Goal: Information Seeking & Learning: Learn about a topic

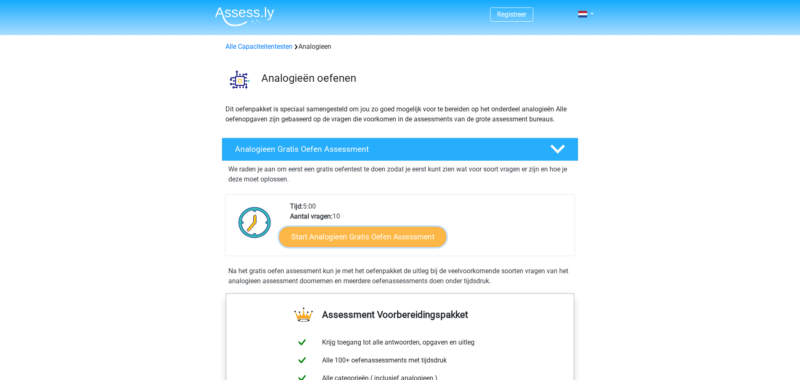
click at [346, 236] on link "Start Analogieen Gratis Oefen Assessment" at bounding box center [362, 236] width 167 height 20
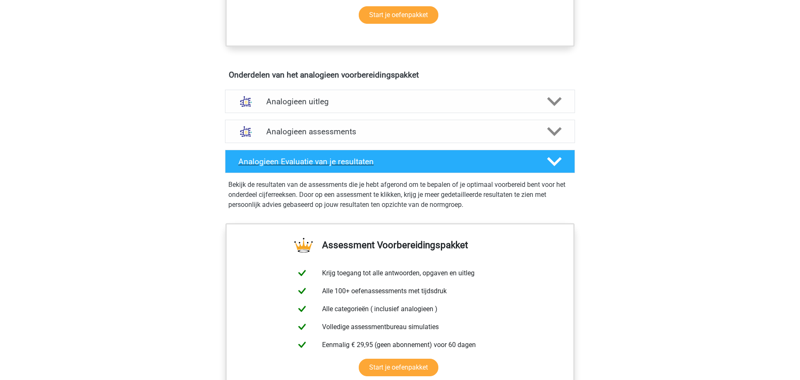
scroll to position [421, 0]
click at [333, 135] on h4 "Analogieen assessments" at bounding box center [400, 132] width 268 height 10
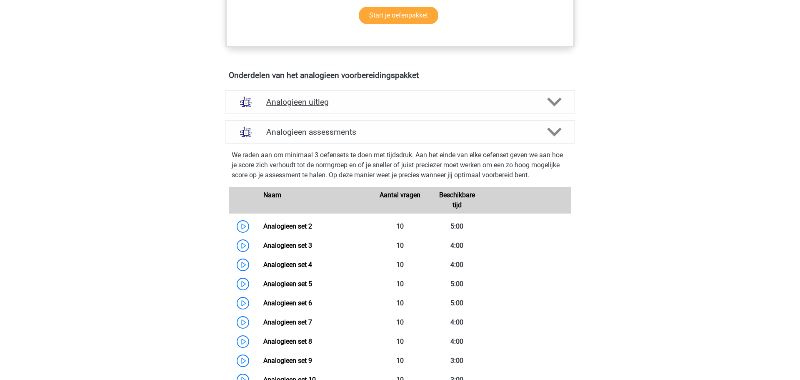
click at [308, 105] on h4 "Analogieen uitleg" at bounding box center [400, 102] width 268 height 10
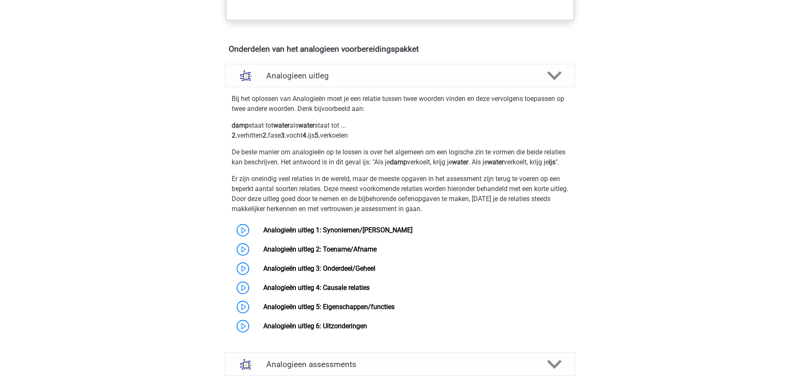
scroll to position [448, 0]
click at [332, 233] on link "Analogieën uitleg 1: Synoniemen/[PERSON_NAME]" at bounding box center [337, 229] width 149 height 8
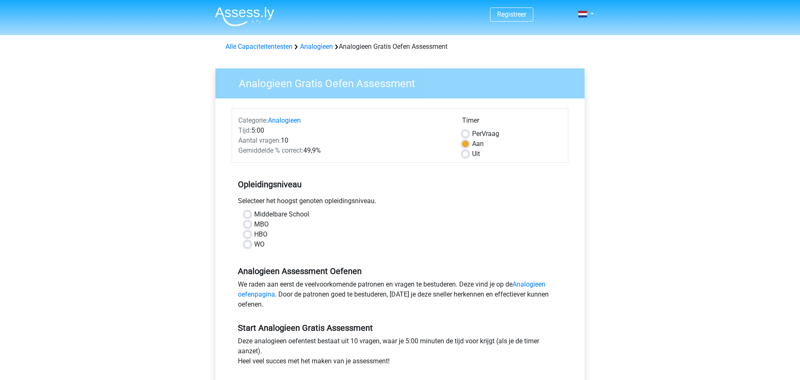
click at [254, 223] on label "MBO" at bounding box center [261, 224] width 15 height 10
click at [251, 223] on input "MBO" at bounding box center [247, 223] width 7 height 8
radio input "true"
click at [472, 153] on label "Uit" at bounding box center [476, 154] width 8 height 10
click at [468, 153] on input "Uit" at bounding box center [465, 153] width 7 height 8
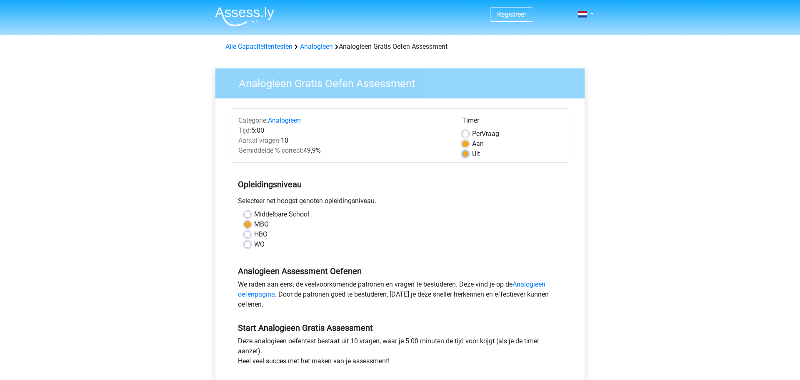
radio input "true"
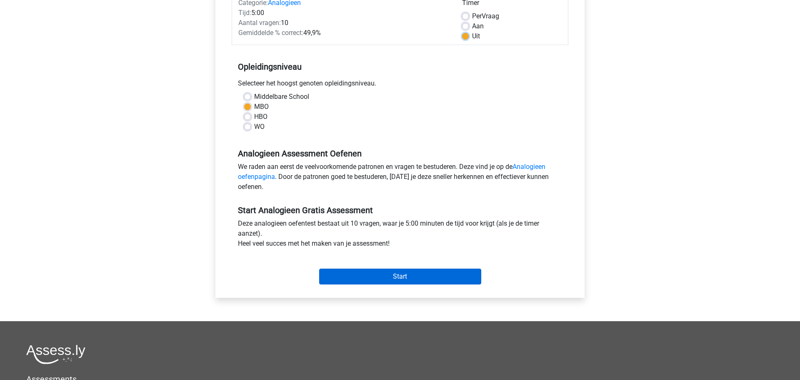
scroll to position [142, 0]
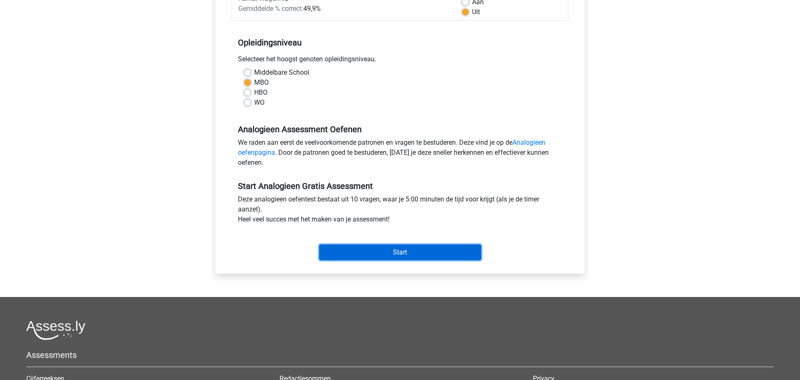
click at [402, 250] on input "Start" at bounding box center [400, 252] width 162 height 16
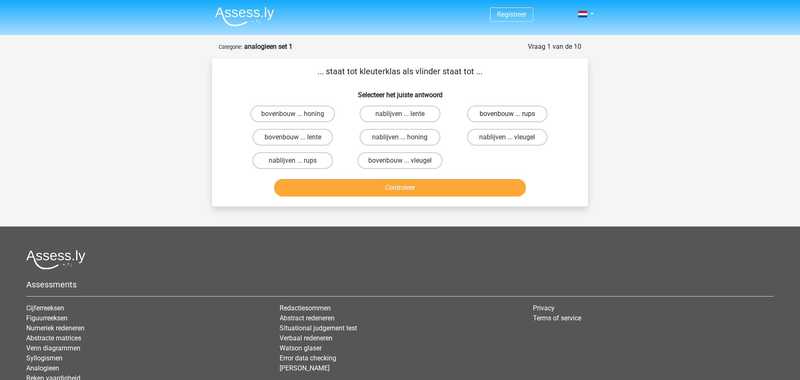
click at [505, 111] on label "bovenbouw ... rups" at bounding box center [507, 113] width 80 height 17
click at [507, 114] on input "bovenbouw ... rups" at bounding box center [509, 116] width 5 height 5
radio input "true"
click at [401, 189] on button "Controleer" at bounding box center [400, 188] width 252 height 18
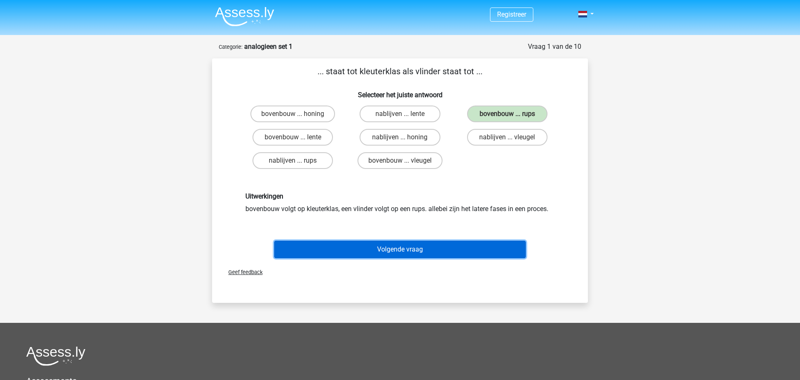
click at [406, 250] on button "Volgende vraag" at bounding box center [400, 250] width 252 height 18
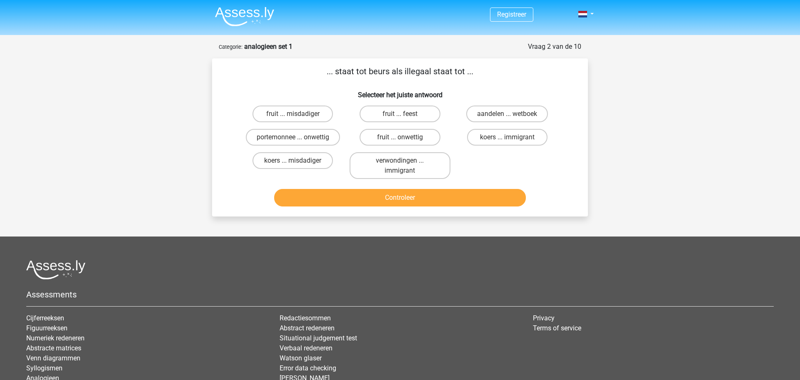
scroll to position [42, 0]
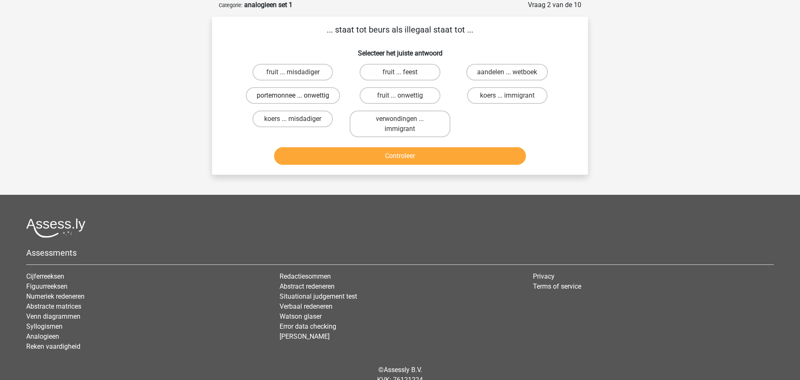
click at [263, 97] on label "portemonnee ... onwettig" at bounding box center [293, 95] width 94 height 17
click at [293, 97] on input "portemonnee ... onwettig" at bounding box center [295, 97] width 5 height 5
radio input "true"
click at [403, 156] on button "Controleer" at bounding box center [400, 156] width 252 height 18
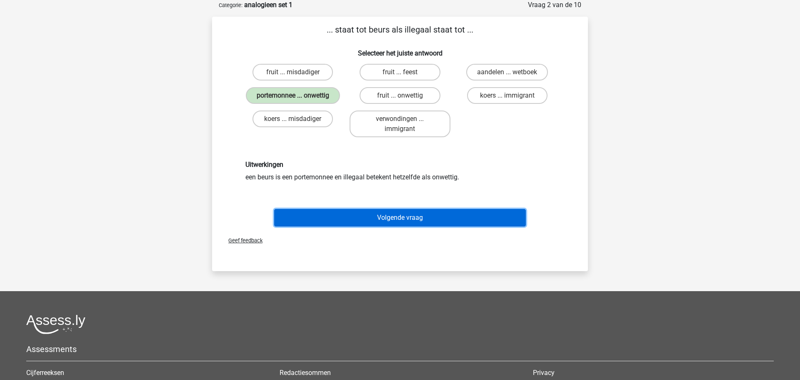
click at [408, 217] on button "Volgende vraag" at bounding box center [400, 218] width 252 height 18
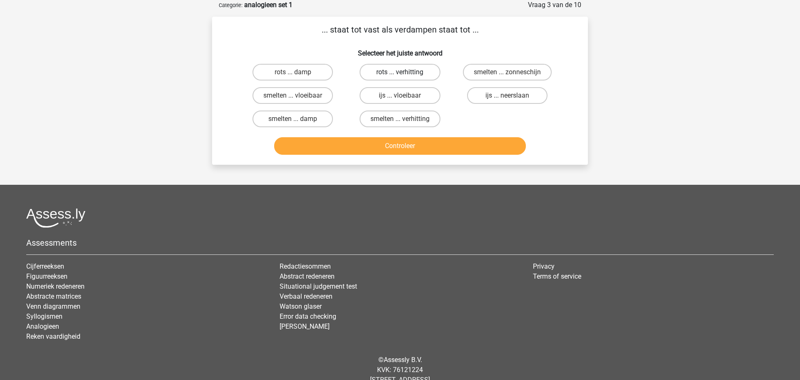
click at [386, 70] on label "rots ... verhitting" at bounding box center [400, 72] width 80 height 17
click at [400, 72] on input "rots ... verhitting" at bounding box center [402, 74] width 5 height 5
radio input "true"
click at [396, 146] on button "Controleer" at bounding box center [400, 146] width 252 height 18
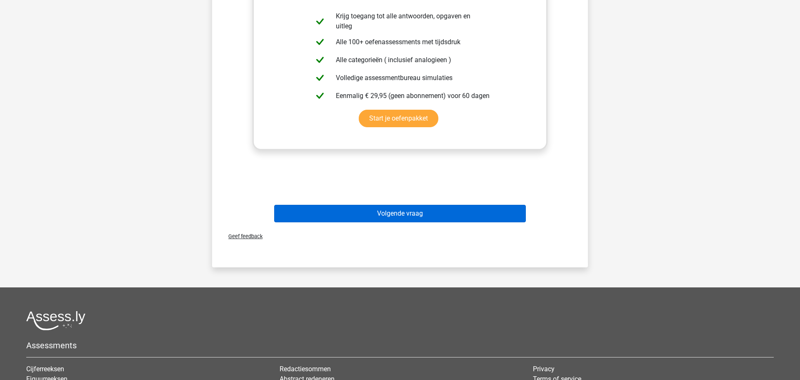
scroll to position [278, 0]
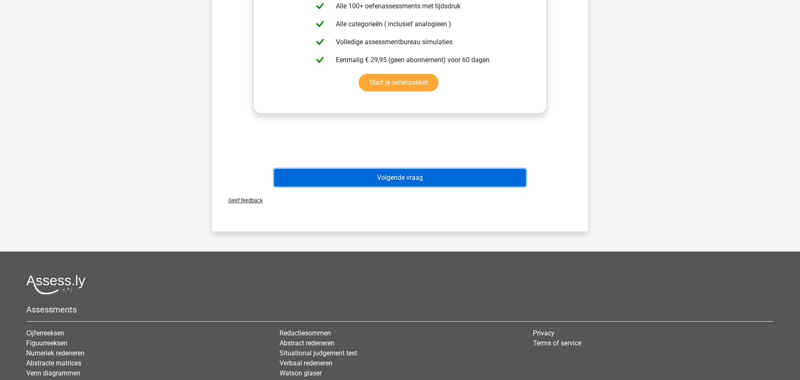
click at [404, 181] on button "Volgende vraag" at bounding box center [400, 178] width 252 height 18
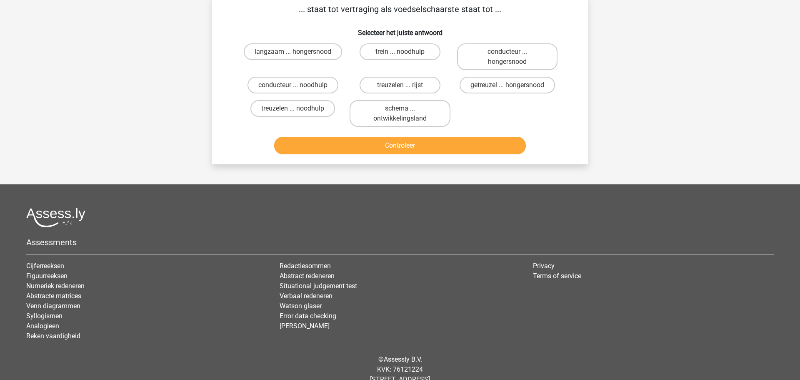
scroll to position [42, 0]
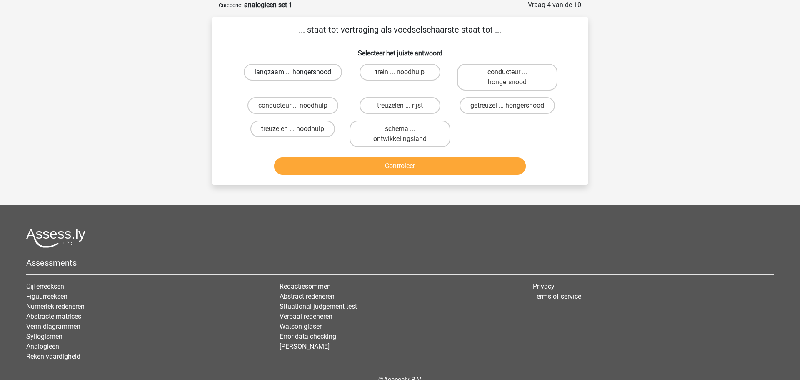
click at [329, 73] on label "langzaam ... hongersnood" at bounding box center [293, 72] width 98 height 17
click at [298, 73] on input "langzaam ... hongersnood" at bounding box center [295, 74] width 5 height 5
radio input "true"
click at [406, 166] on button "Controleer" at bounding box center [400, 166] width 252 height 18
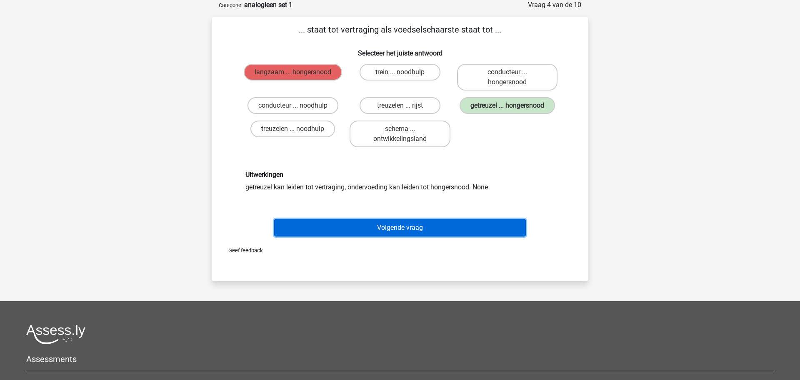
click at [398, 228] on button "Volgende vraag" at bounding box center [400, 228] width 252 height 18
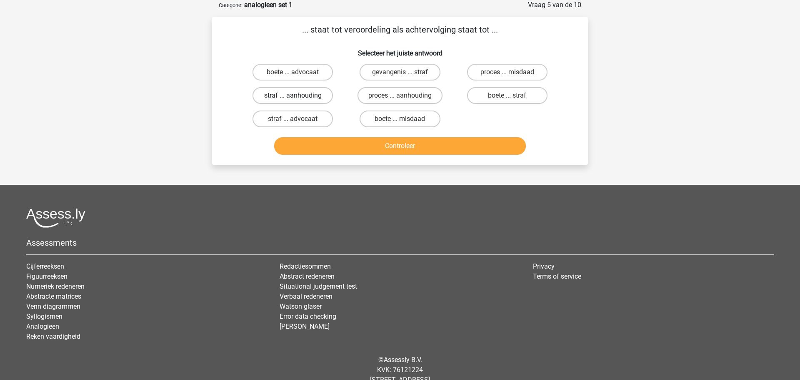
click at [306, 96] on label "straf ... aanhouding" at bounding box center [293, 95] width 80 height 17
click at [298, 96] on input "straf ... aanhouding" at bounding box center [295, 97] width 5 height 5
radio input "true"
click at [403, 146] on button "Controleer" at bounding box center [400, 146] width 252 height 18
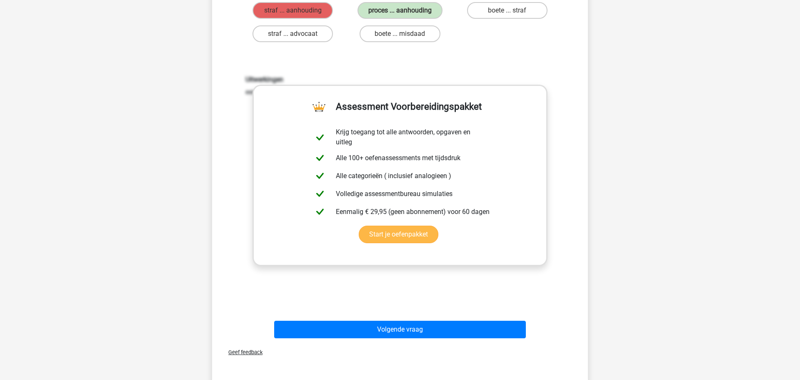
scroll to position [128, 0]
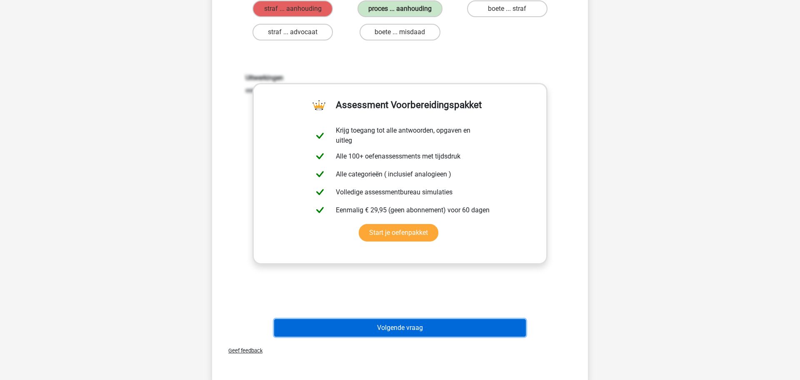
click at [404, 326] on button "Volgende vraag" at bounding box center [400, 328] width 252 height 18
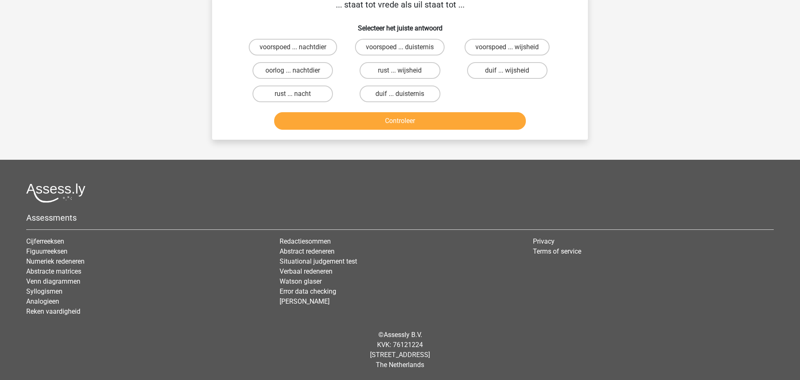
scroll to position [42, 0]
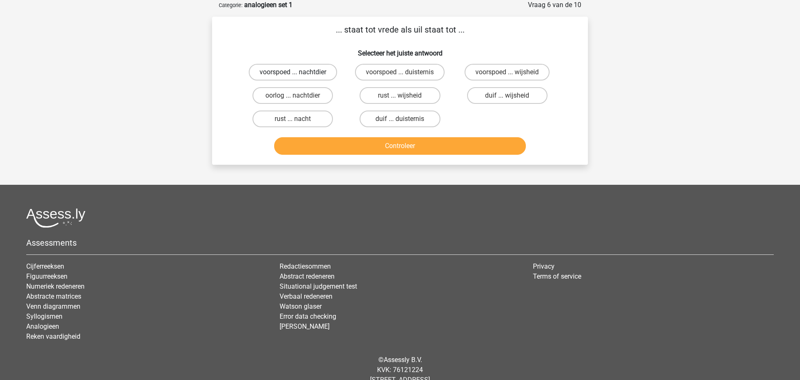
click at [311, 74] on label "voorspoed ... nachtdier" at bounding box center [293, 72] width 88 height 17
click at [298, 74] on input "voorspoed ... nachtdier" at bounding box center [295, 74] width 5 height 5
radio input "true"
click at [404, 148] on button "Controleer" at bounding box center [400, 146] width 252 height 18
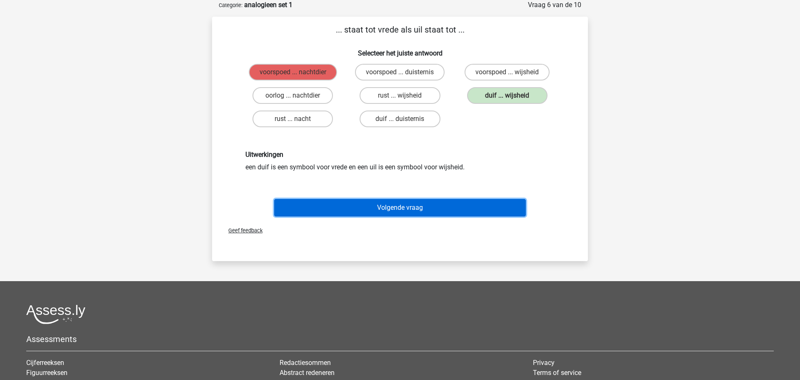
click at [408, 210] on button "Volgende vraag" at bounding box center [400, 208] width 252 height 18
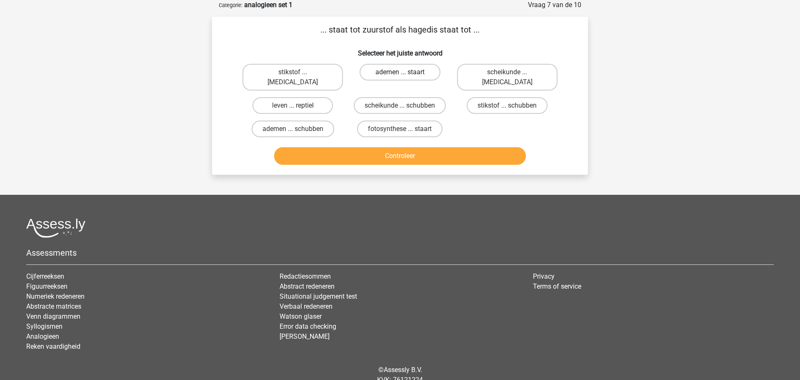
click at [421, 69] on label "ademen ... staart" at bounding box center [400, 72] width 80 height 17
click at [406, 72] on input "ademen ... staart" at bounding box center [402, 74] width 5 height 5
radio input "true"
click at [401, 147] on button "Controleer" at bounding box center [400, 156] width 252 height 18
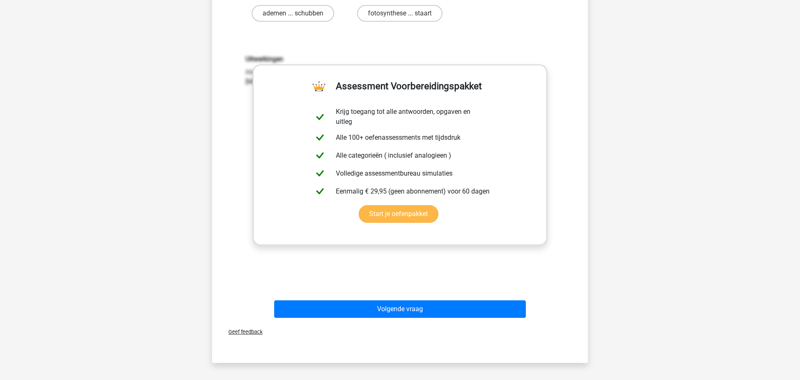
scroll to position [170, 0]
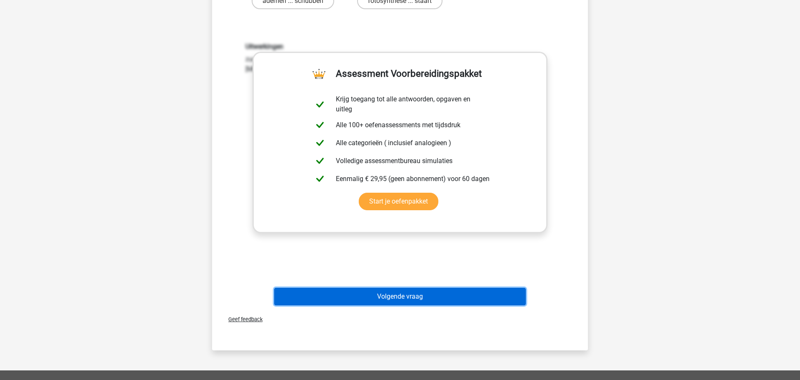
click at [404, 288] on button "Volgende vraag" at bounding box center [400, 297] width 252 height 18
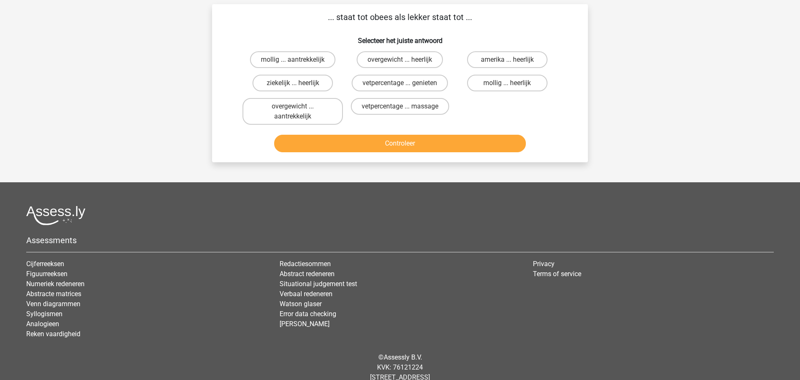
scroll to position [42, 0]
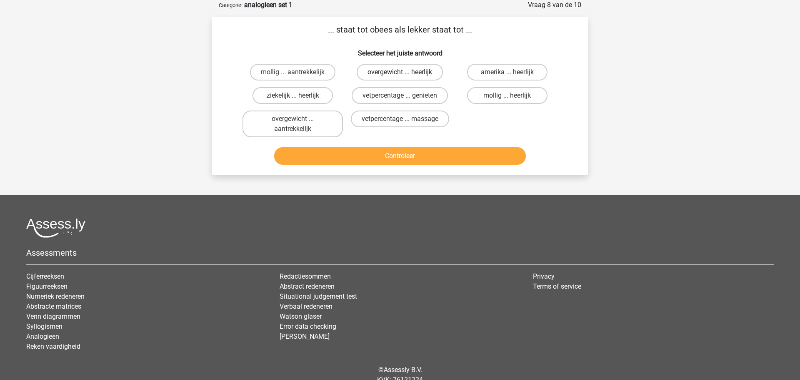
click at [388, 71] on label "overgewicht ... heerlijk" at bounding box center [400, 72] width 86 height 17
click at [400, 72] on input "overgewicht ... heerlijk" at bounding box center [402, 74] width 5 height 5
radio input "true"
click at [401, 157] on button "Controleer" at bounding box center [400, 156] width 252 height 18
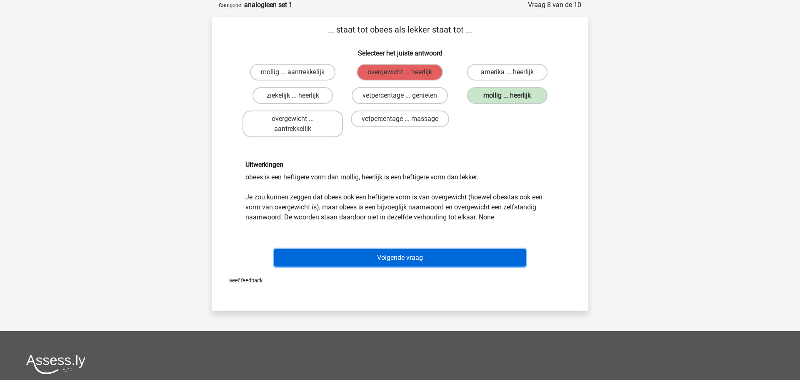
click at [396, 258] on button "Volgende vraag" at bounding box center [400, 258] width 252 height 18
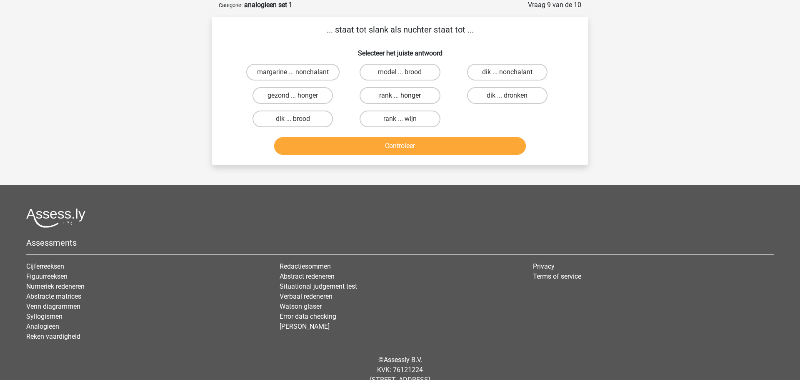
click at [392, 95] on label "rank ... honger" at bounding box center [400, 95] width 80 height 17
click at [400, 95] on input "rank ... honger" at bounding box center [402, 97] width 5 height 5
radio input "true"
click at [404, 145] on button "Controleer" at bounding box center [400, 146] width 252 height 18
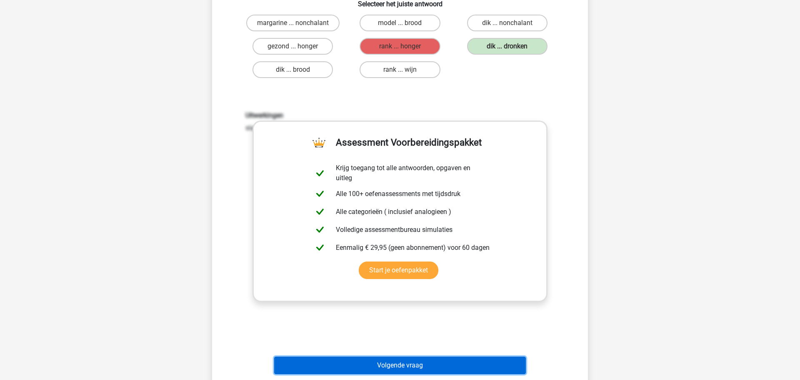
click at [405, 367] on button "Volgende vraag" at bounding box center [400, 365] width 252 height 18
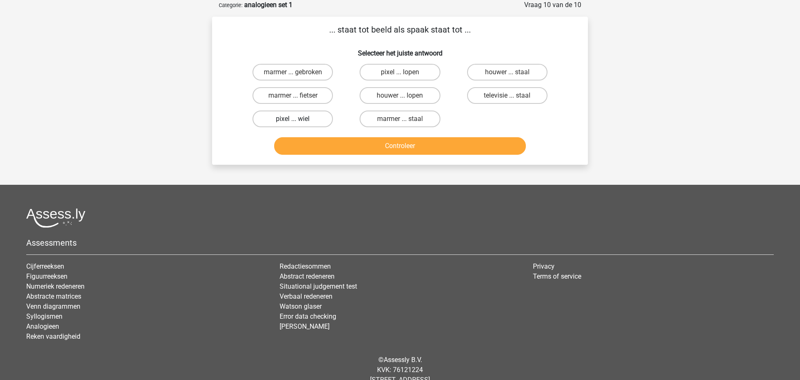
click at [298, 116] on label "pixel ... wiel" at bounding box center [293, 118] width 80 height 17
click at [298, 119] on input "pixel ... wiel" at bounding box center [295, 121] width 5 height 5
radio input "true"
click at [404, 148] on button "Controleer" at bounding box center [400, 146] width 252 height 18
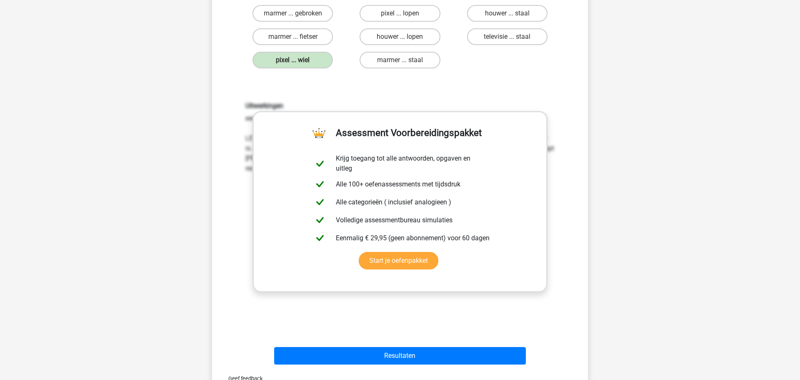
scroll to position [101, 0]
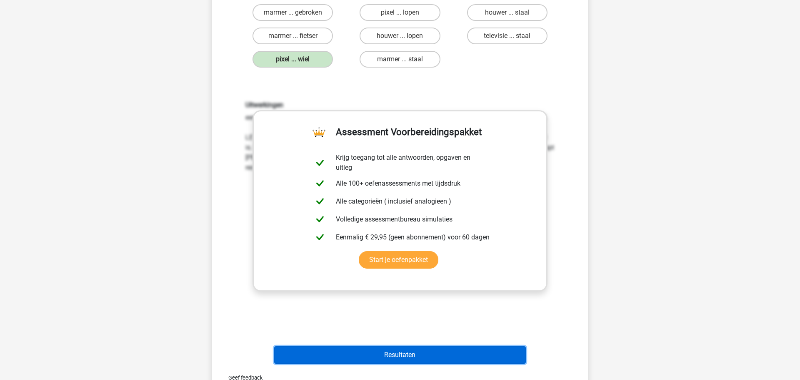
click at [407, 356] on button "Resultaten" at bounding box center [400, 355] width 252 height 18
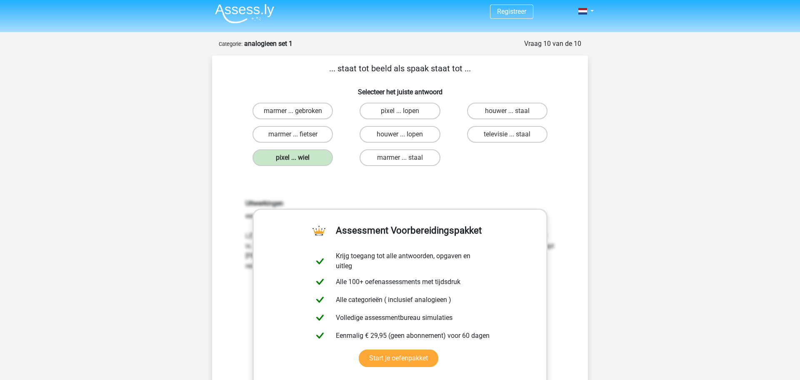
scroll to position [4, 0]
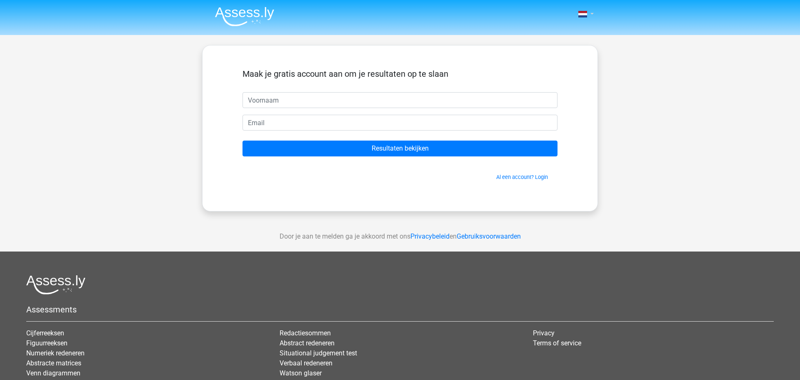
click at [589, 14] on link at bounding box center [583, 14] width 17 height 10
click at [385, 12] on nav "Nederlands English" at bounding box center [400, 14] width 384 height 27
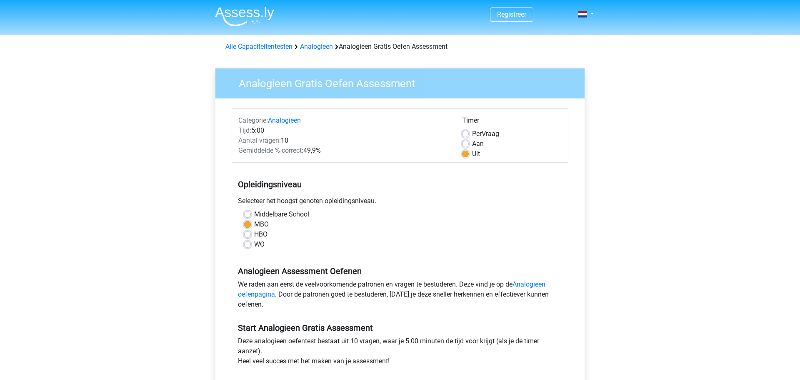
scroll to position [142, 0]
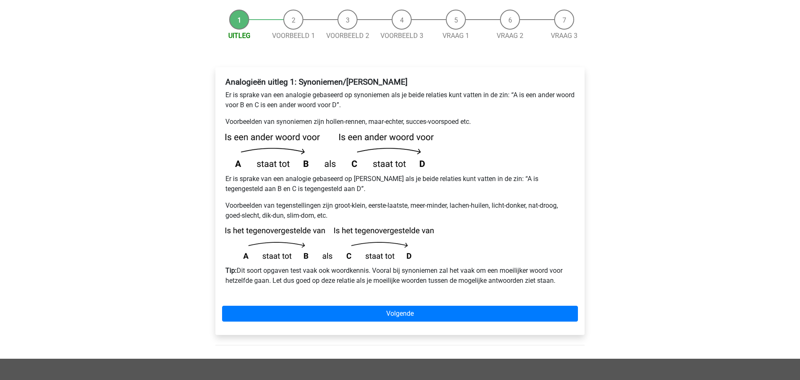
scroll to position [104, 0]
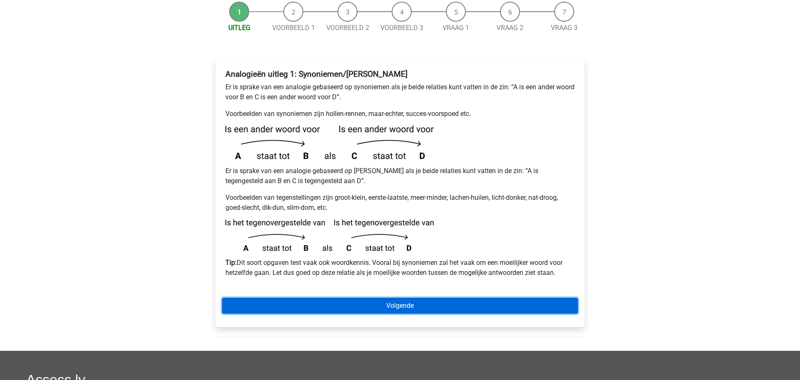
click at [403, 298] on link "Volgende" at bounding box center [400, 306] width 356 height 16
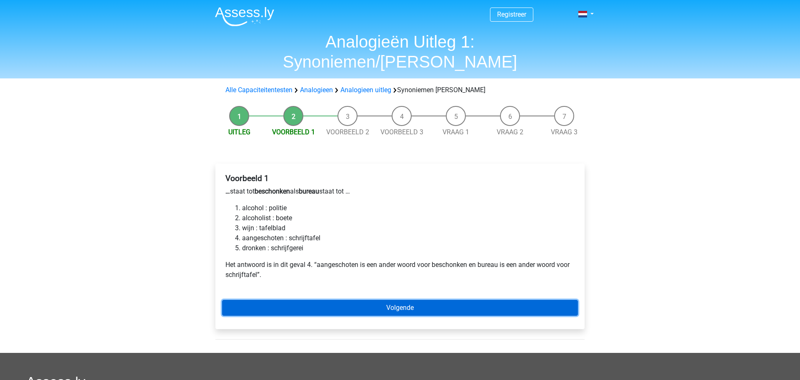
click at [404, 300] on link "Volgende" at bounding box center [400, 308] width 356 height 16
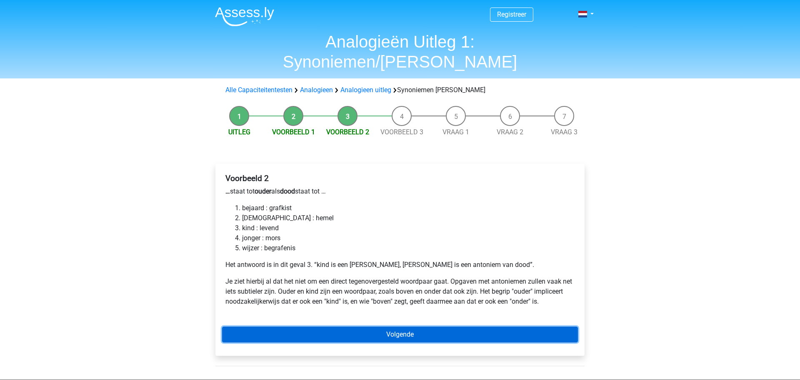
click at [411, 326] on link "Volgende" at bounding box center [400, 334] width 356 height 16
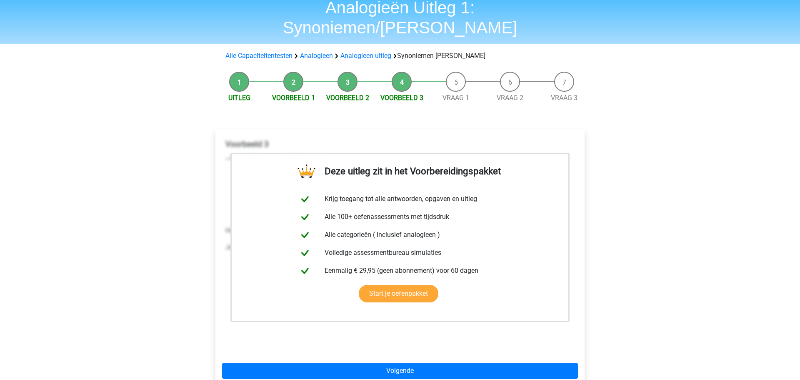
scroll to position [44, 0]
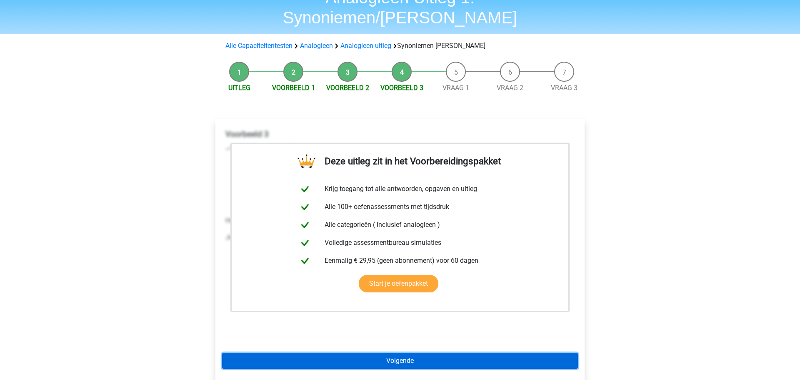
click at [399, 353] on link "Volgende" at bounding box center [400, 361] width 356 height 16
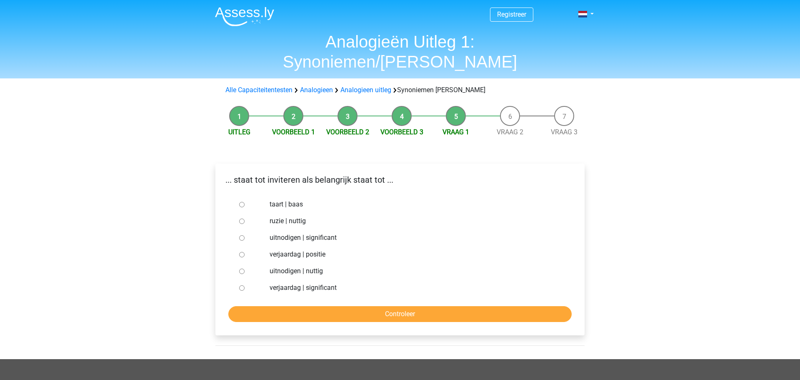
click at [284, 233] on label "uitnodigen | significant" at bounding box center [414, 238] width 288 height 10
click at [245, 235] on input "uitnodigen | significant" at bounding box center [241, 237] width 5 height 5
radio input "true"
click at [399, 306] on input "Controleer" at bounding box center [400, 314] width 344 height 16
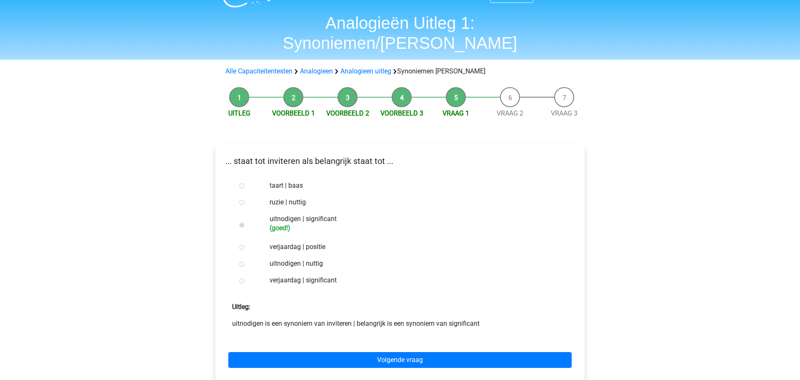
scroll to position [22, 0]
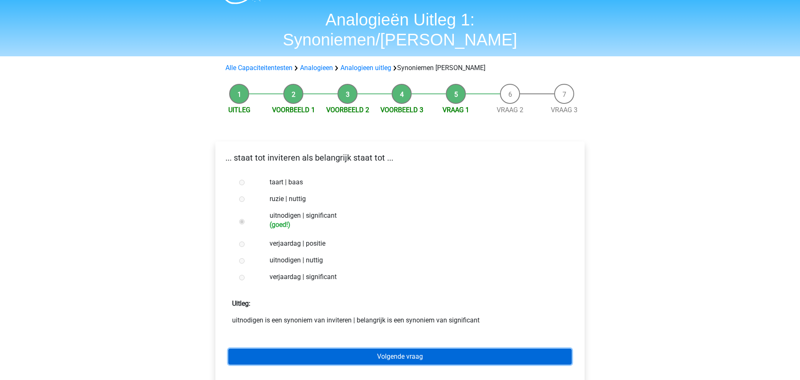
click at [406, 349] on link "Volgende vraag" at bounding box center [400, 357] width 344 height 16
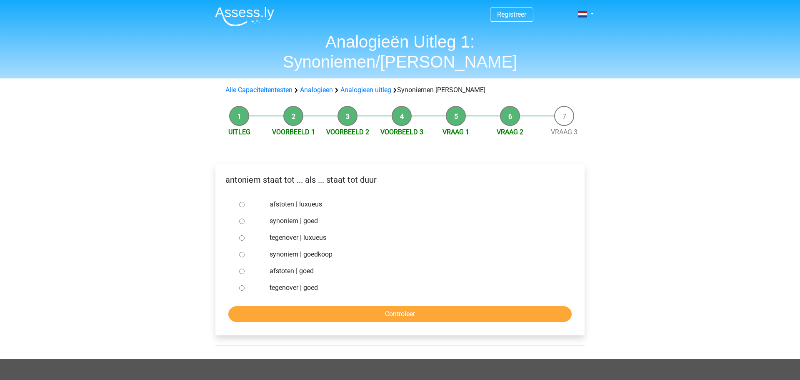
click at [322, 249] on label "synoniem | goedkoop" at bounding box center [414, 254] width 288 height 10
click at [245, 252] on input "synoniem | goedkoop" at bounding box center [241, 254] width 5 height 5
radio input "true"
click at [404, 306] on input "Controleer" at bounding box center [400, 314] width 344 height 16
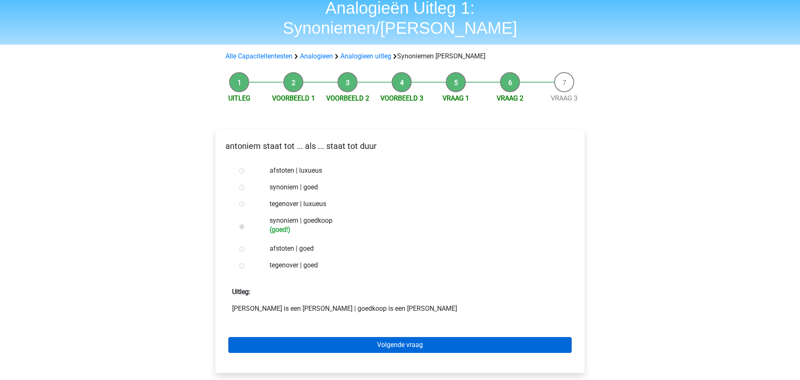
scroll to position [49, 0]
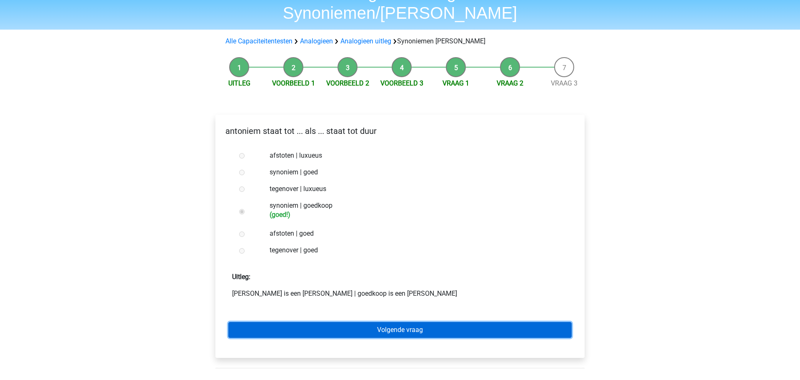
click at [406, 322] on link "Volgende vraag" at bounding box center [400, 330] width 344 height 16
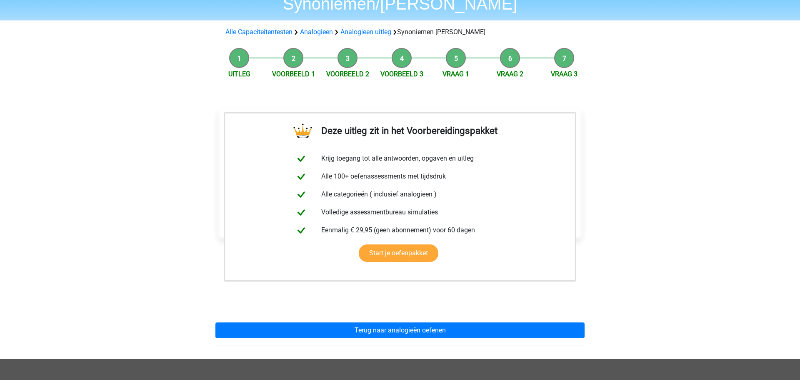
scroll to position [69, 0]
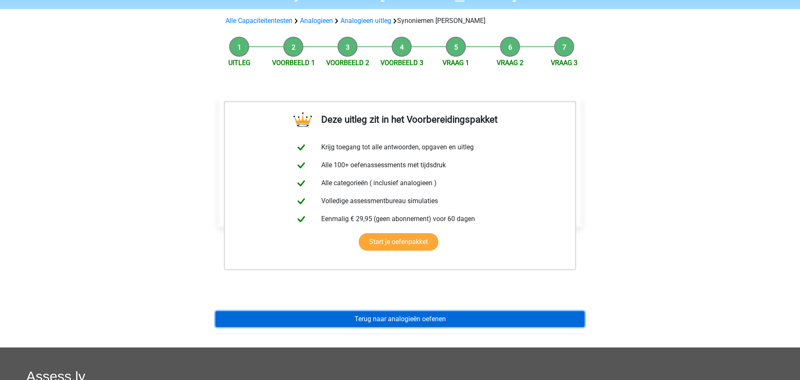
click at [386, 311] on link "Terug naar analogieën oefenen" at bounding box center [400, 319] width 369 height 16
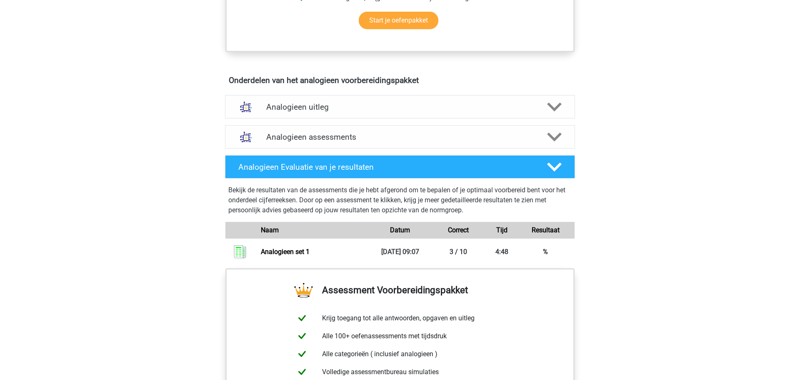
scroll to position [415, 0]
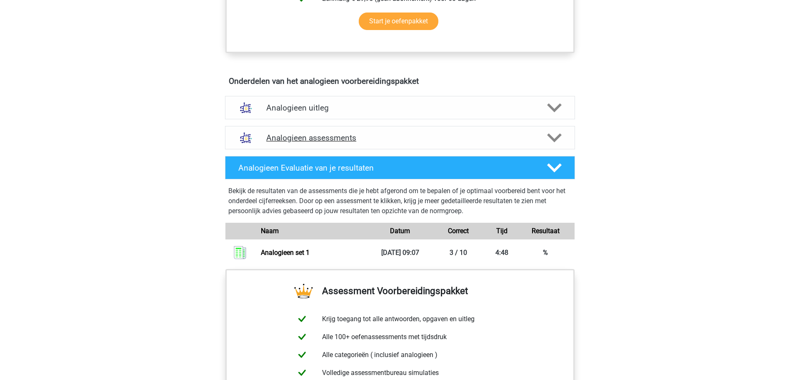
click at [308, 142] on h4 "Analogieen assessments" at bounding box center [400, 138] width 268 height 10
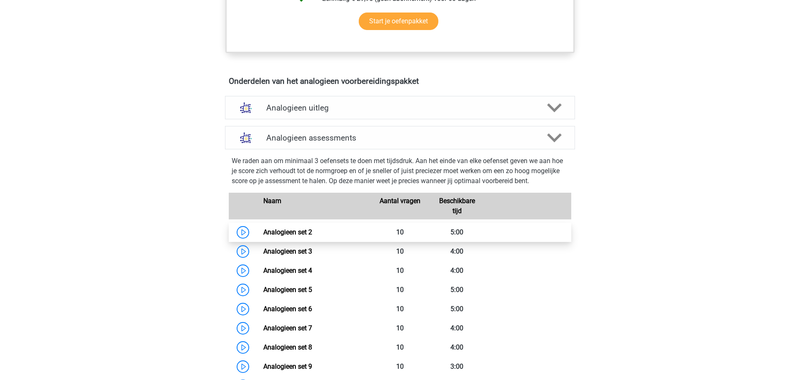
click at [292, 233] on link "Analogieen set 2" at bounding box center [287, 232] width 49 height 8
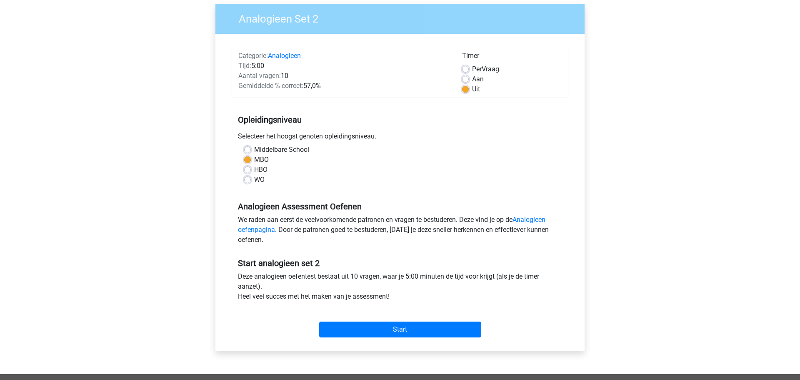
scroll to position [66, 0]
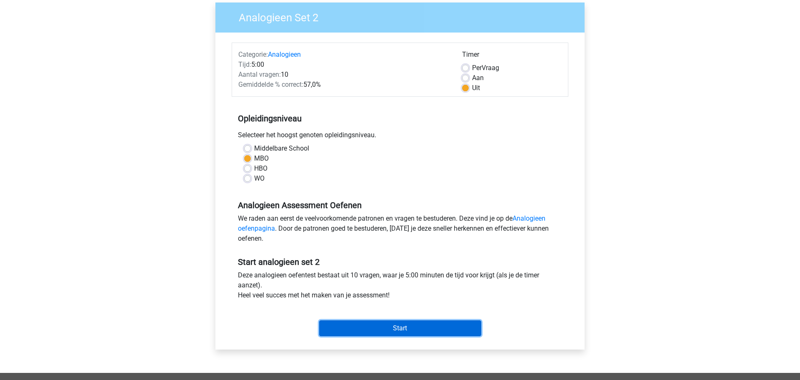
click at [405, 332] on input "Start" at bounding box center [400, 328] width 162 height 16
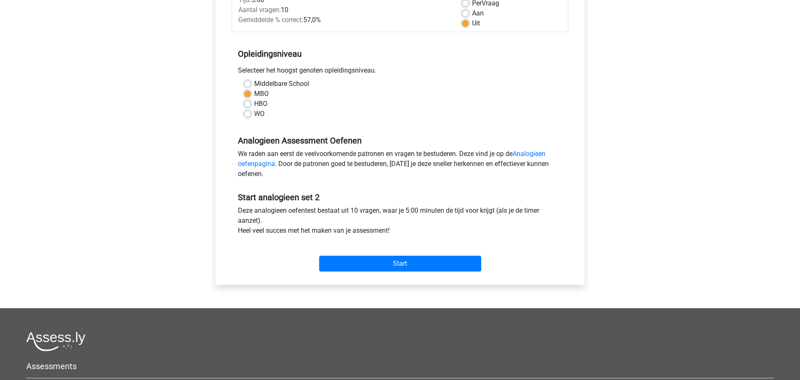
scroll to position [133, 0]
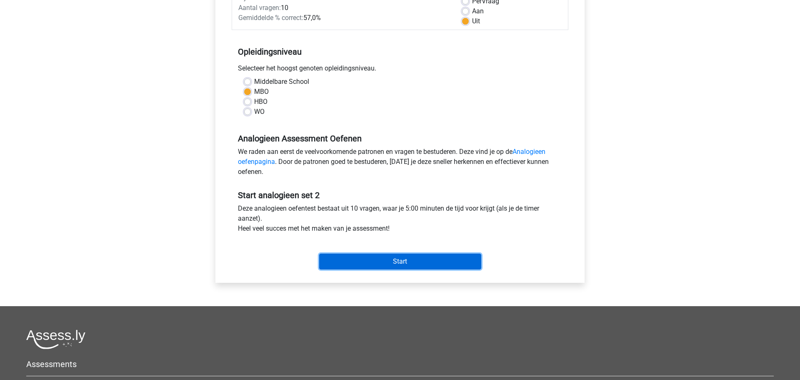
click at [412, 261] on input "Start" at bounding box center [400, 261] width 162 height 16
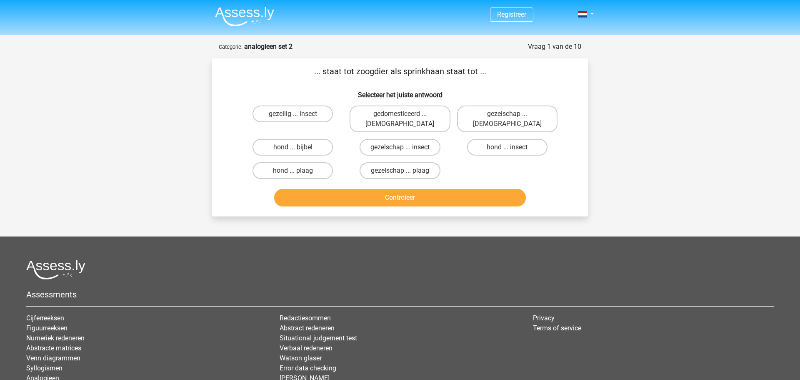
click at [511, 147] on input "hond ... insect" at bounding box center [509, 149] width 5 height 5
radio input "true"
click at [396, 189] on button "Controleer" at bounding box center [400, 198] width 252 height 18
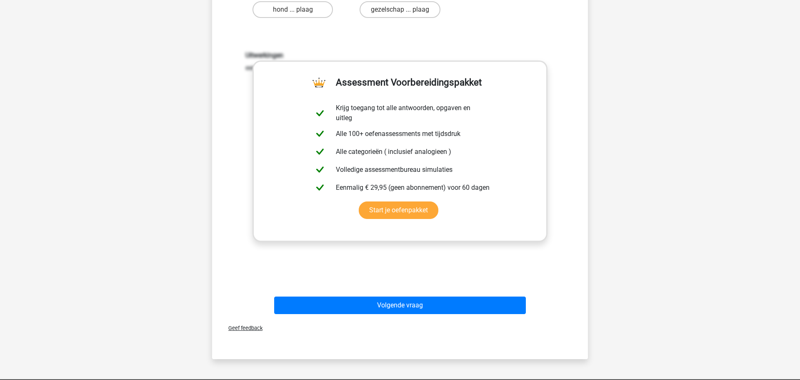
scroll to position [162, 0]
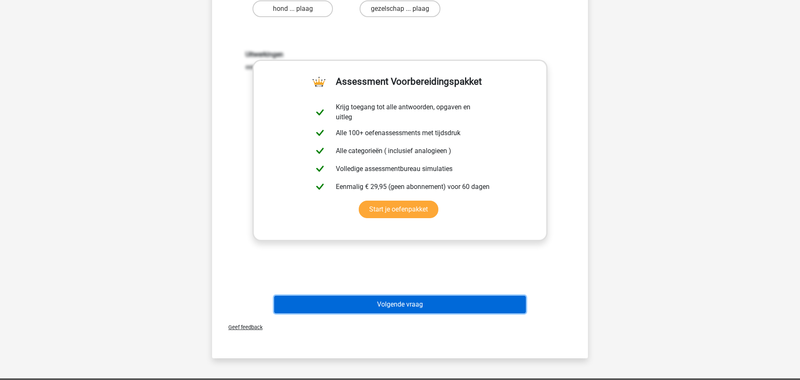
click at [400, 296] on button "Volgende vraag" at bounding box center [400, 305] width 252 height 18
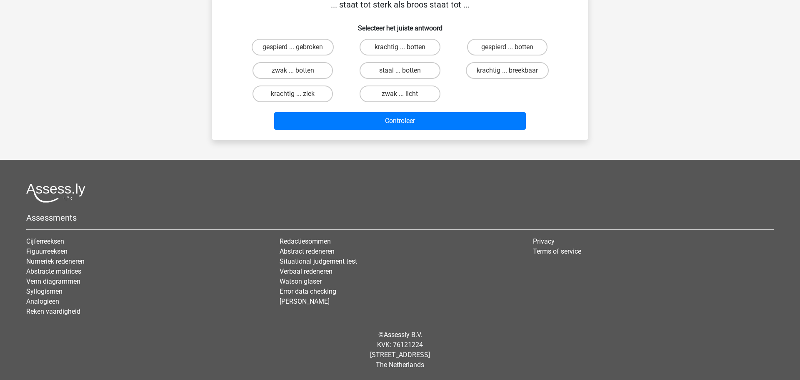
scroll to position [42, 0]
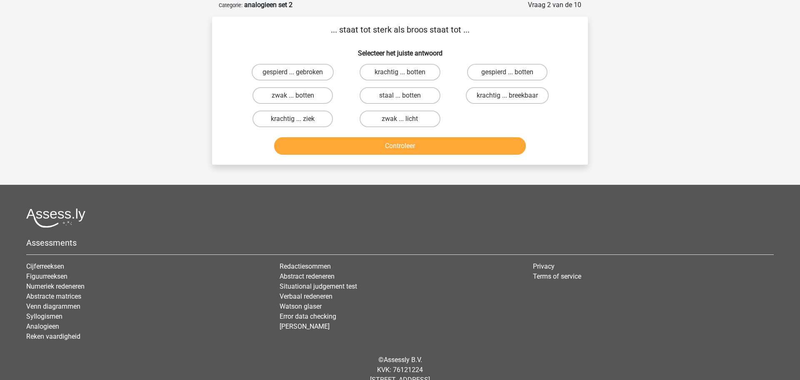
click at [295, 95] on input "zwak ... botten" at bounding box center [295, 97] width 5 height 5
radio input "true"
click at [408, 149] on button "Controleer" at bounding box center [400, 146] width 252 height 18
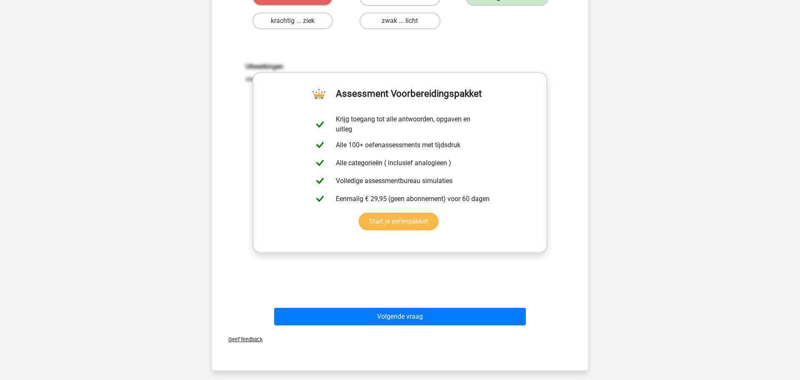
scroll to position [141, 0]
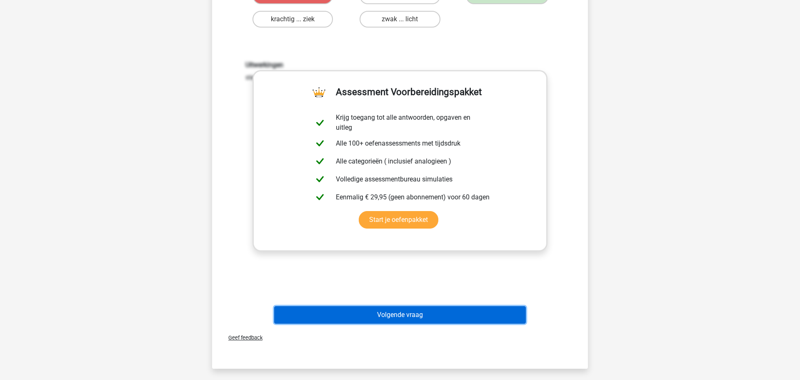
click at [409, 316] on button "Volgende vraag" at bounding box center [400, 315] width 252 height 18
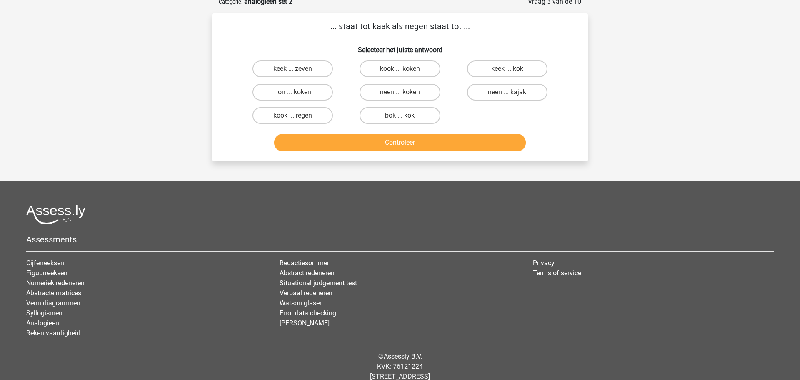
scroll to position [42, 0]
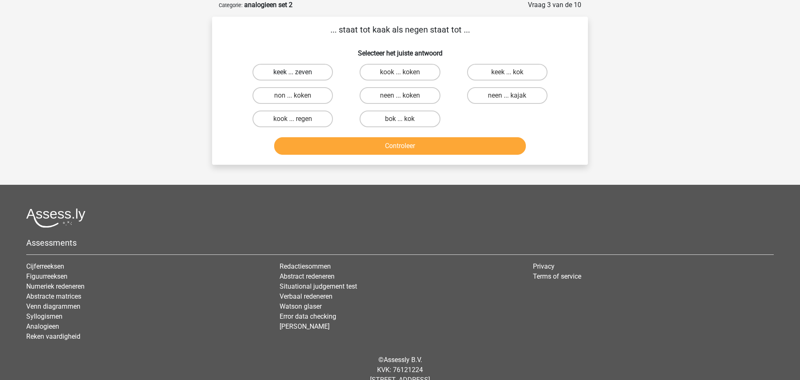
click at [298, 71] on label "keek ... zeven" at bounding box center [293, 72] width 80 height 17
click at [298, 72] on input "keek ... zeven" at bounding box center [295, 74] width 5 height 5
radio input "true"
click at [405, 146] on button "Controleer" at bounding box center [400, 146] width 252 height 18
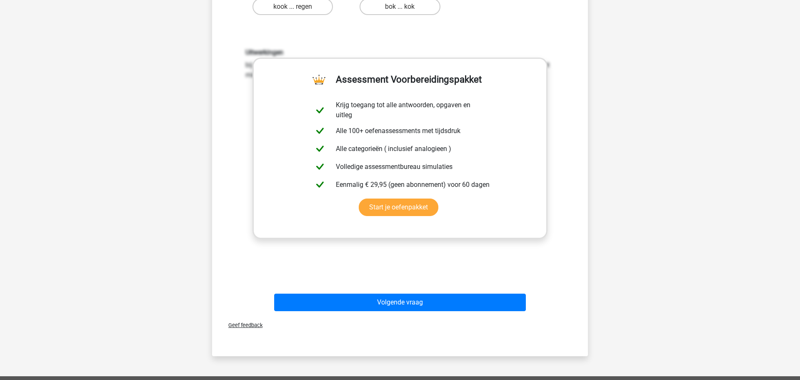
scroll to position [190, 0]
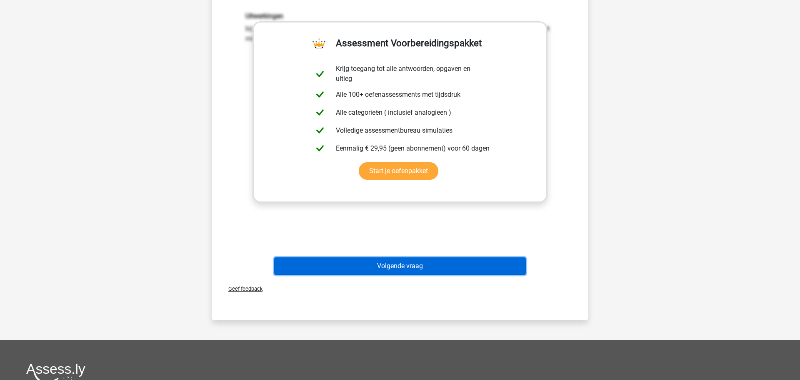
click at [402, 270] on button "Volgende vraag" at bounding box center [400, 266] width 252 height 18
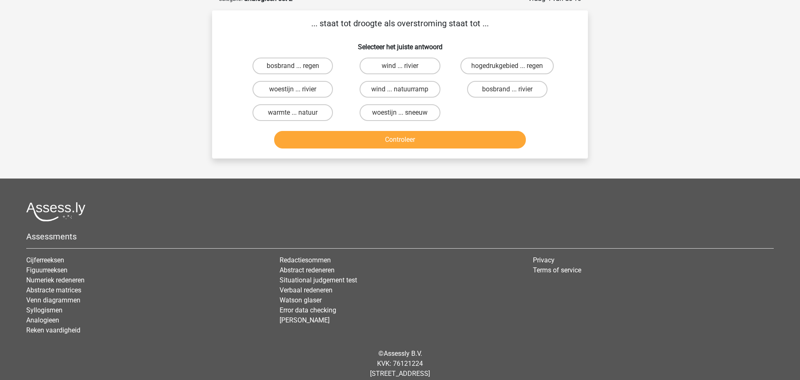
scroll to position [42, 0]
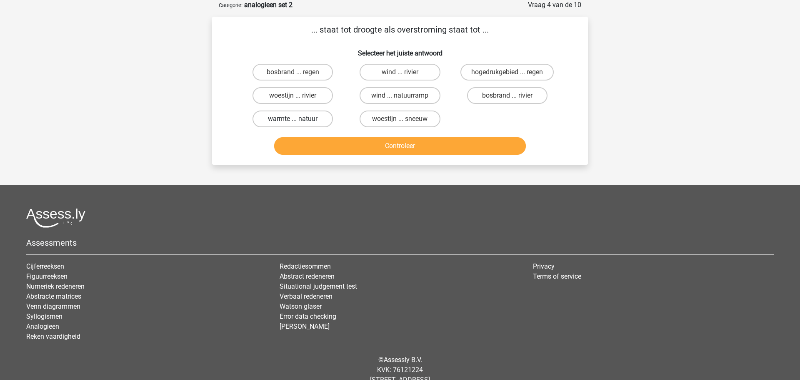
click at [295, 117] on label "warmte ... natuur" at bounding box center [293, 118] width 80 height 17
click at [295, 119] on input "warmte ... natuur" at bounding box center [295, 121] width 5 height 5
radio input "true"
click at [409, 146] on button "Controleer" at bounding box center [400, 146] width 252 height 18
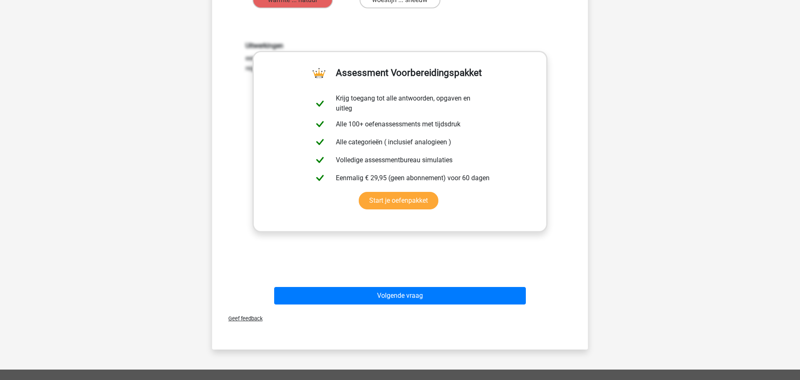
scroll to position [161, 0]
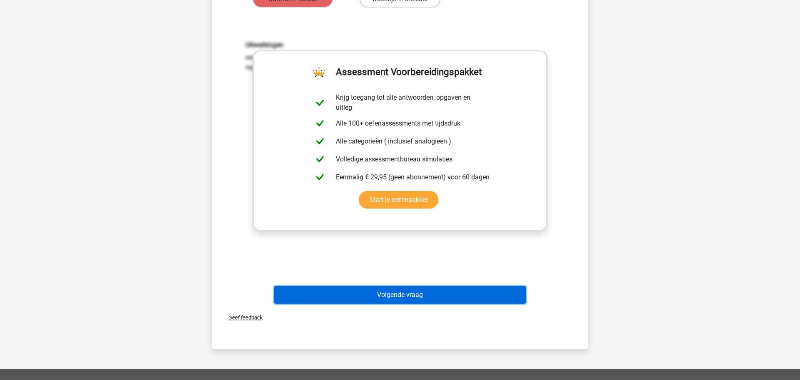
click at [396, 295] on button "Volgende vraag" at bounding box center [400, 295] width 252 height 18
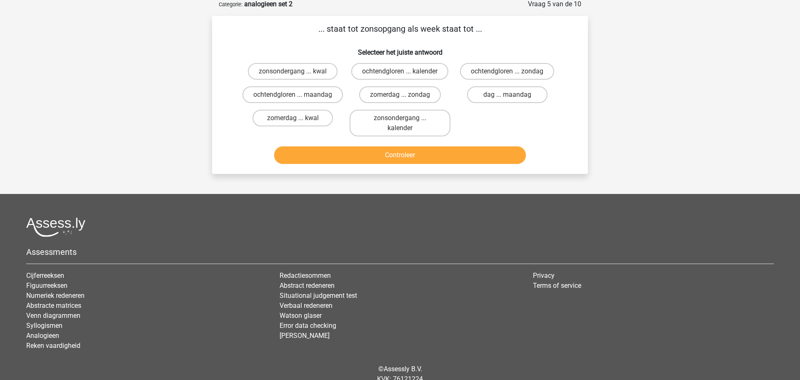
scroll to position [42, 0]
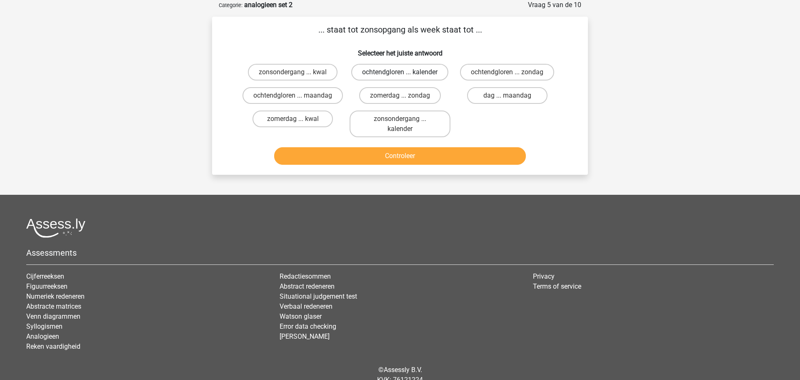
click at [399, 67] on label "ochtendgloren ... kalender" at bounding box center [399, 72] width 97 height 17
click at [400, 72] on input "ochtendgloren ... kalender" at bounding box center [402, 74] width 5 height 5
radio input "true"
click at [396, 165] on button "Controleer" at bounding box center [400, 156] width 252 height 18
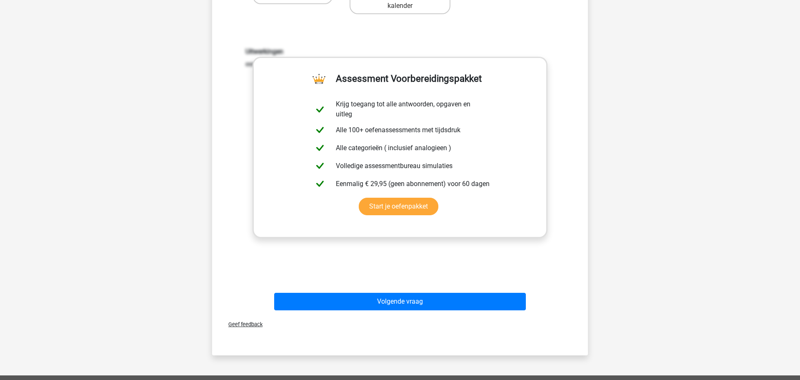
scroll to position [166, 0]
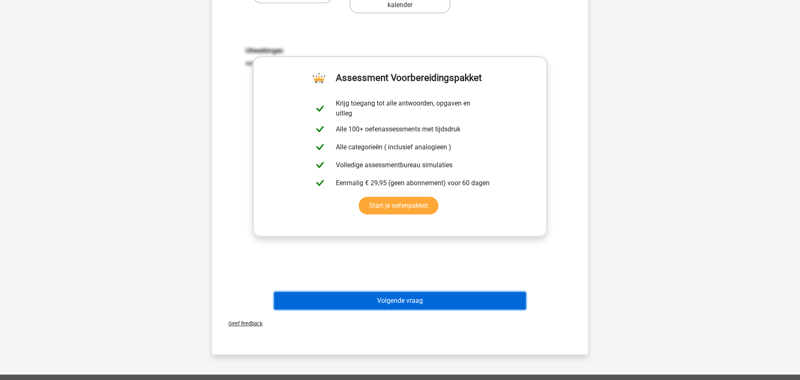
click at [407, 309] on button "Volgende vraag" at bounding box center [400, 301] width 252 height 18
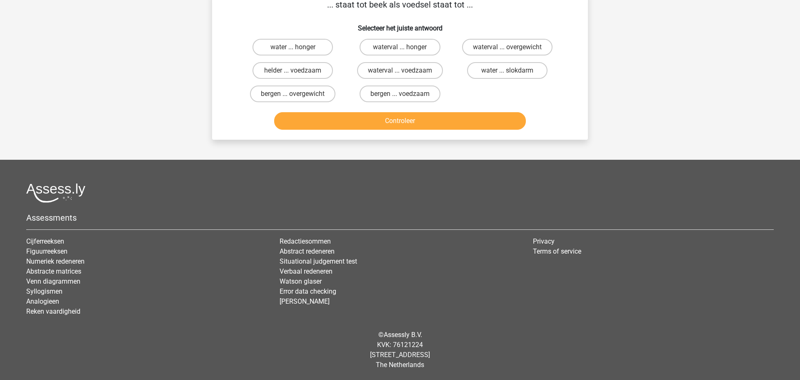
scroll to position [42, 0]
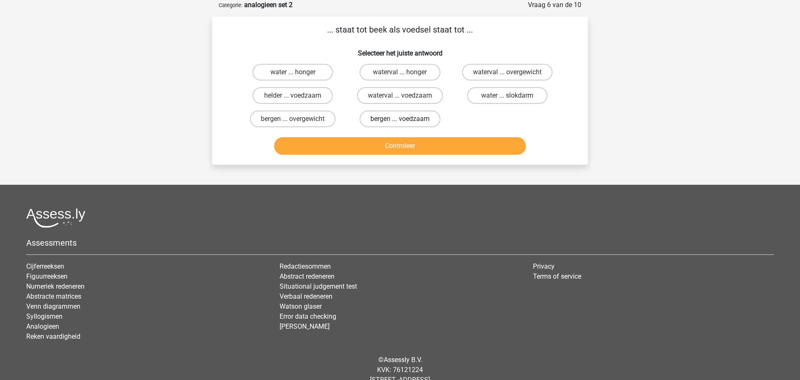
click at [398, 116] on label "bergen ... voedzaam" at bounding box center [400, 118] width 81 height 17
click at [400, 119] on input "bergen ... voedzaam" at bounding box center [402, 121] width 5 height 5
radio input "true"
click at [400, 147] on button "Controleer" at bounding box center [400, 146] width 252 height 18
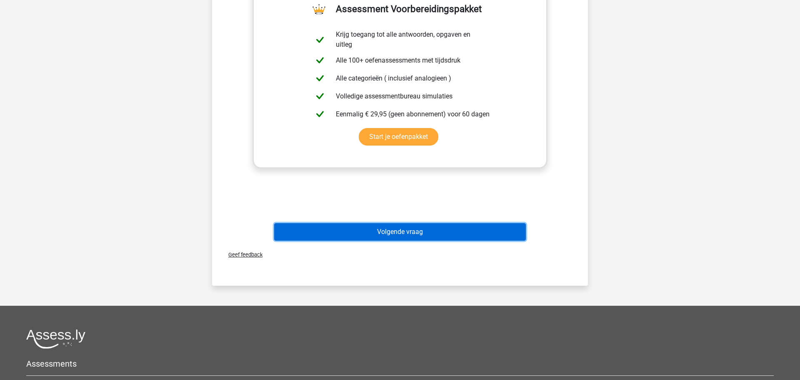
click at [391, 230] on button "Volgende vraag" at bounding box center [400, 232] width 252 height 18
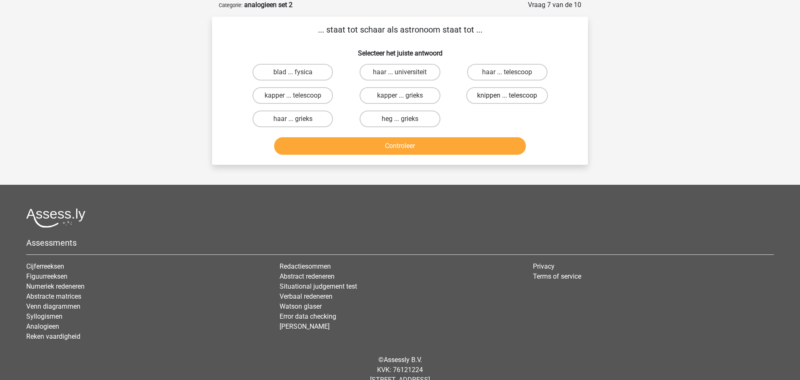
click at [507, 97] on div "knippen ... telescoop" at bounding box center [507, 95] width 100 height 17
click at [413, 145] on button "Controleer" at bounding box center [400, 146] width 252 height 18
click at [507, 95] on label "knippen ... telescoop" at bounding box center [508, 95] width 82 height 17
click at [507, 95] on input "knippen ... telescoop" at bounding box center [509, 97] width 5 height 5
radio input "true"
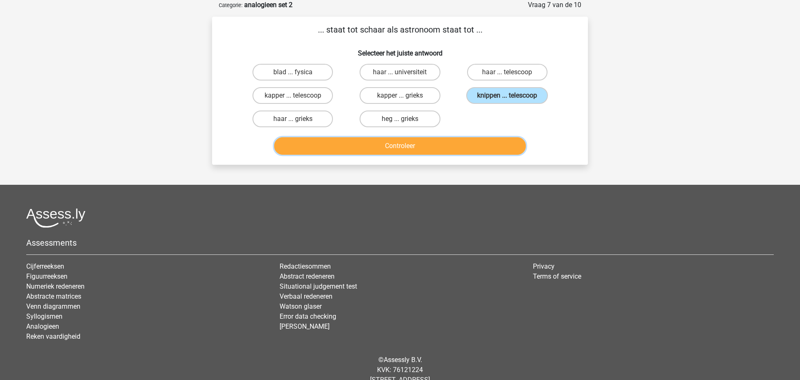
click at [397, 145] on button "Controleer" at bounding box center [400, 146] width 252 height 18
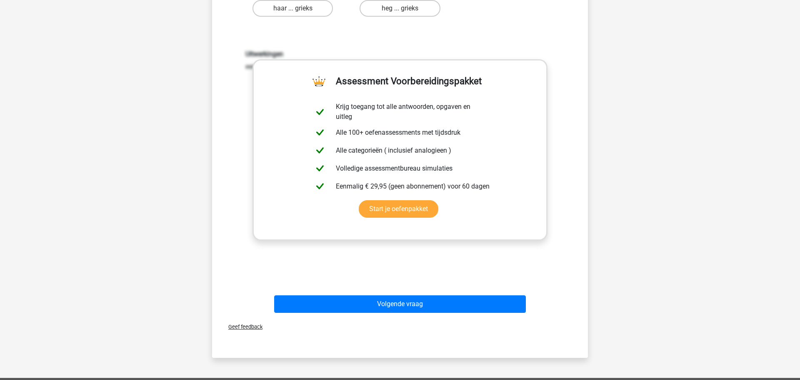
scroll to position [161, 0]
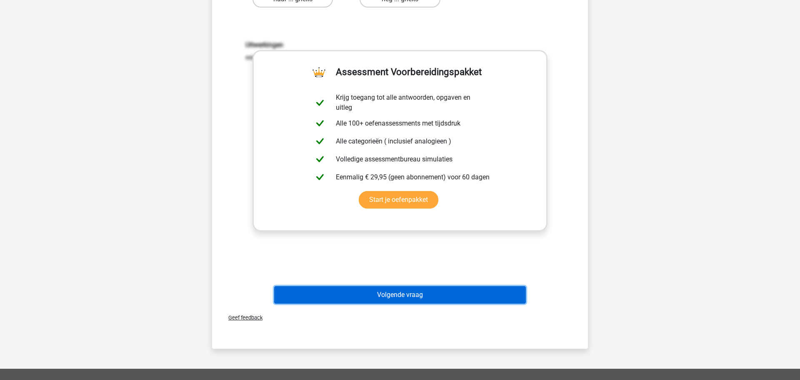
click at [405, 299] on button "Volgende vraag" at bounding box center [400, 295] width 252 height 18
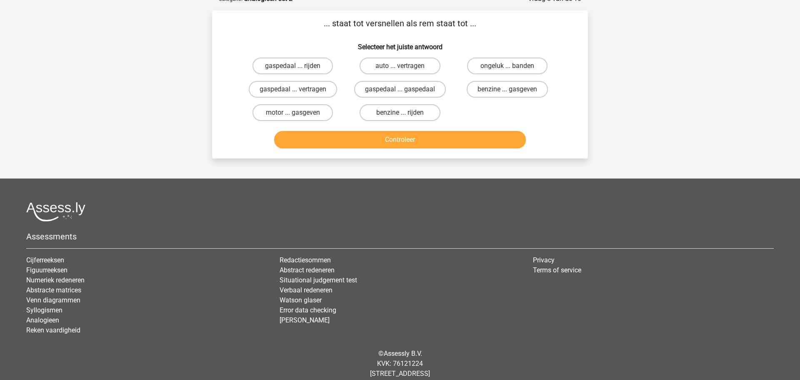
scroll to position [42, 0]
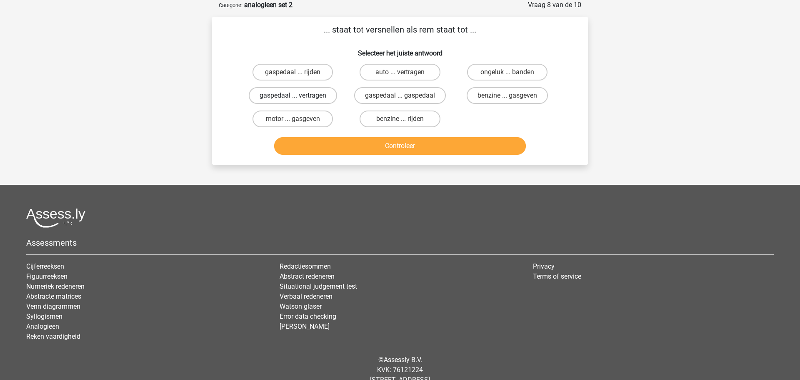
click at [312, 96] on label "gaspedaal ... vertragen" at bounding box center [293, 95] width 88 height 17
click at [298, 96] on input "gaspedaal ... vertragen" at bounding box center [295, 97] width 5 height 5
radio input "true"
click at [409, 148] on button "Controleer" at bounding box center [400, 146] width 252 height 18
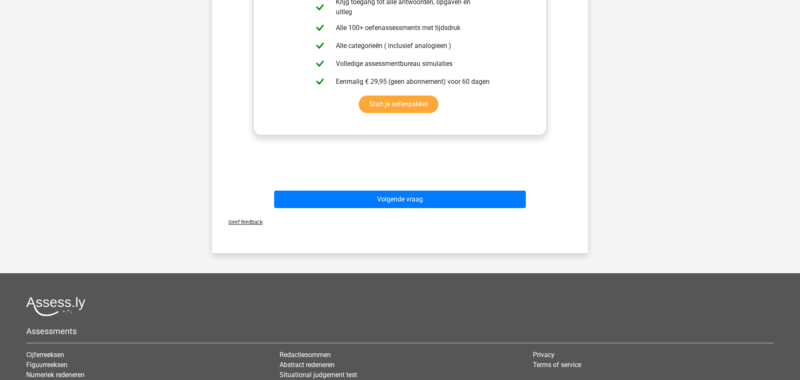
scroll to position [336, 0]
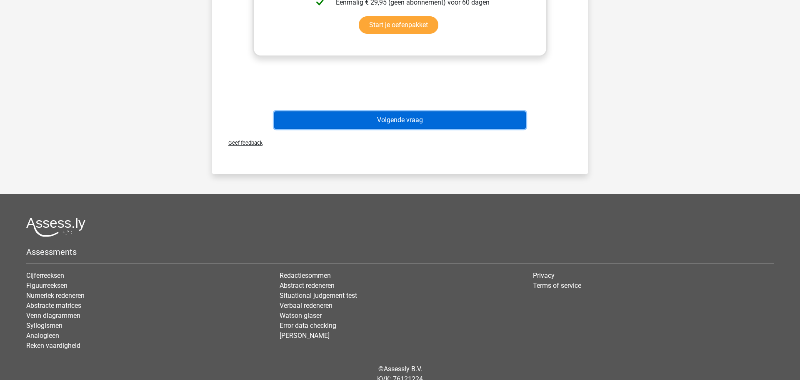
click at [404, 119] on button "Volgende vraag" at bounding box center [400, 120] width 252 height 18
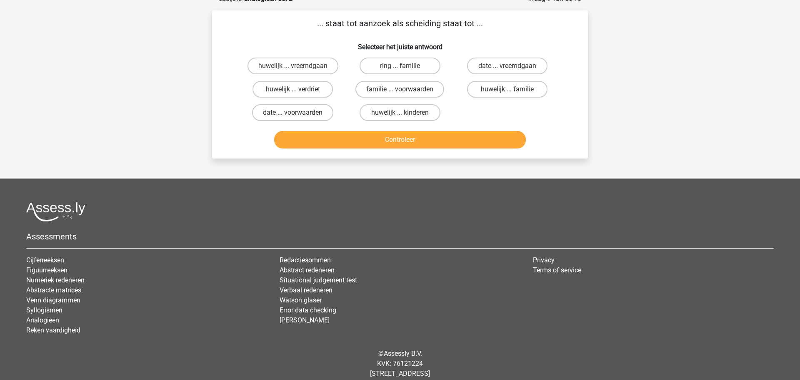
scroll to position [42, 0]
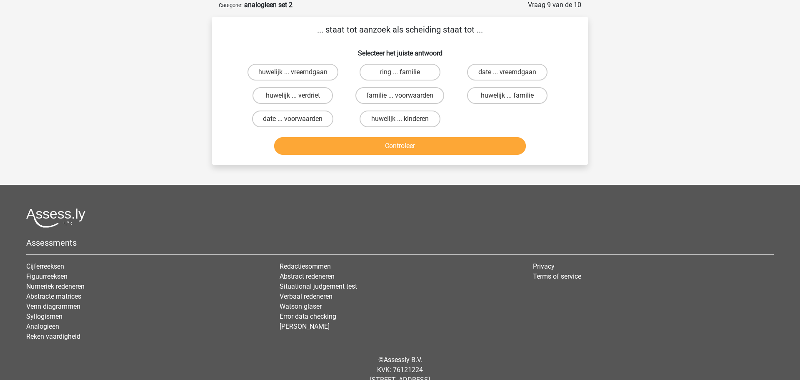
click at [293, 97] on input "huwelijk ... verdriet" at bounding box center [295, 97] width 5 height 5
radio input "true"
click at [408, 147] on button "Controleer" at bounding box center [400, 146] width 252 height 18
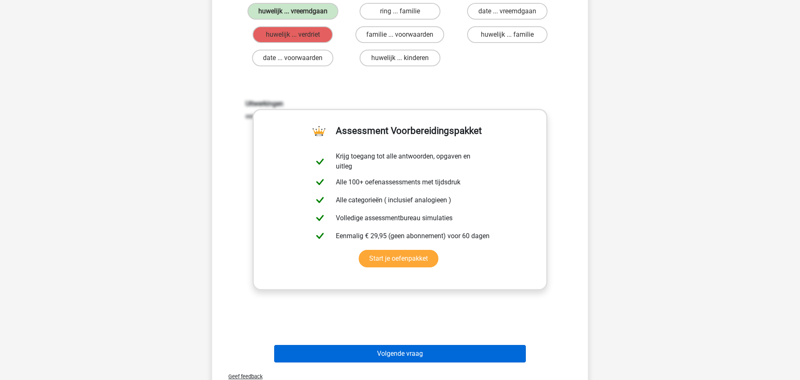
scroll to position [173, 0]
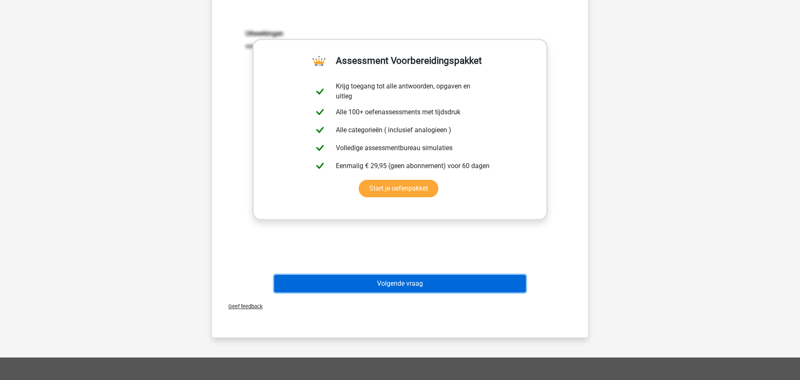
click at [399, 283] on button "Volgende vraag" at bounding box center [400, 284] width 252 height 18
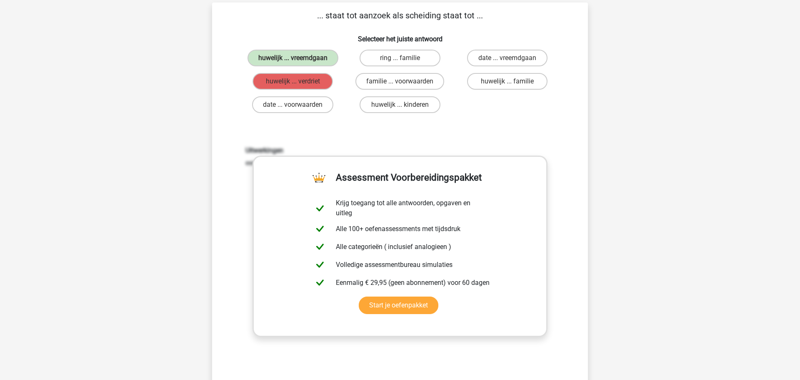
scroll to position [42, 0]
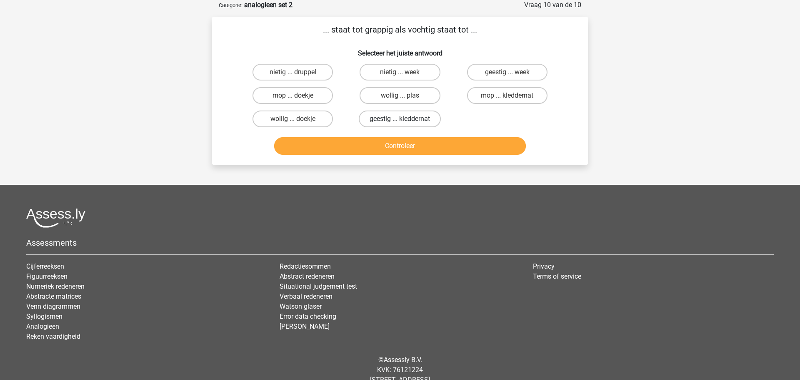
click at [415, 120] on label "geestig ... kleddernat" at bounding box center [400, 118] width 82 height 17
click at [406, 120] on input "geestig ... kleddernat" at bounding box center [402, 121] width 5 height 5
radio input "true"
click at [391, 148] on button "Controleer" at bounding box center [400, 146] width 252 height 18
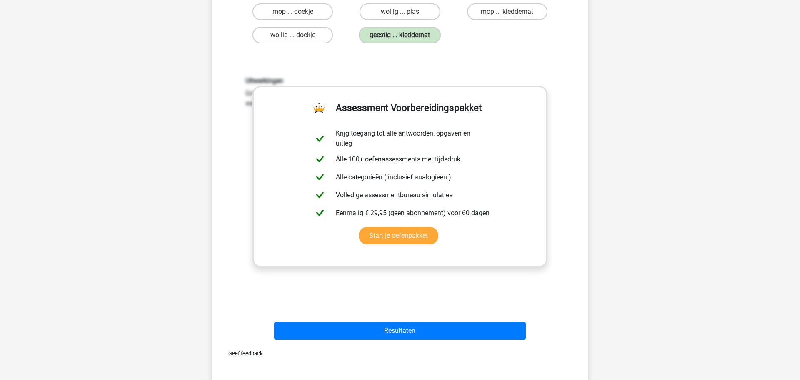
scroll to position [190, 0]
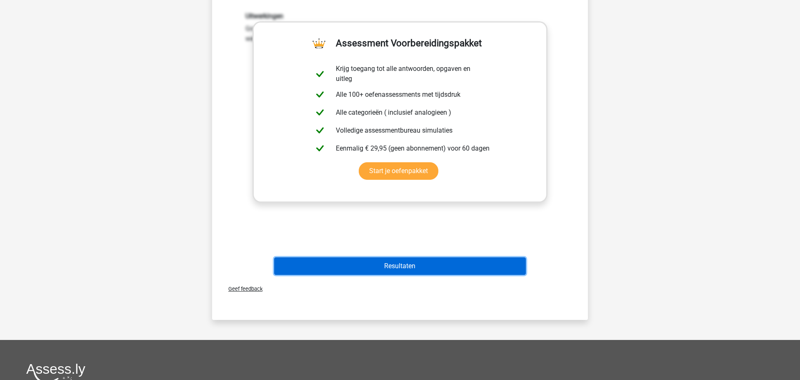
click at [400, 268] on button "Resultaten" at bounding box center [400, 266] width 252 height 18
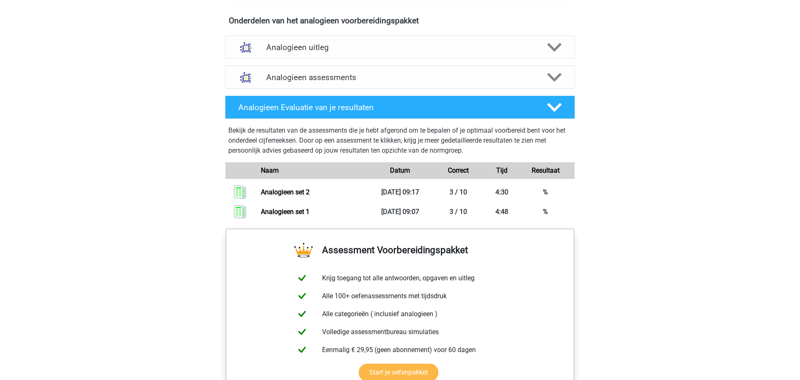
scroll to position [487, 0]
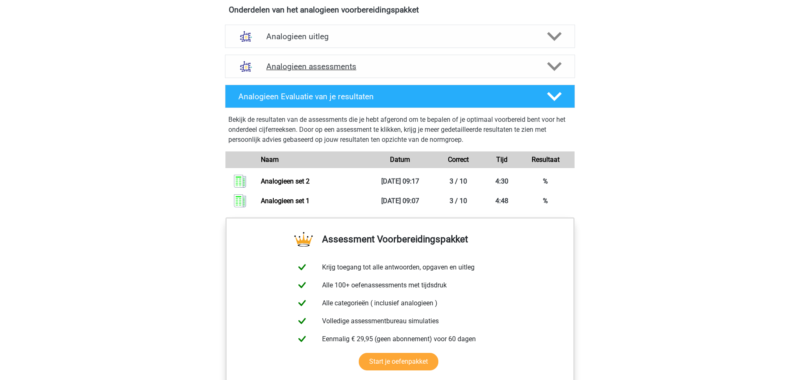
click at [358, 66] on h4 "Analogieen assessments" at bounding box center [400, 67] width 268 height 10
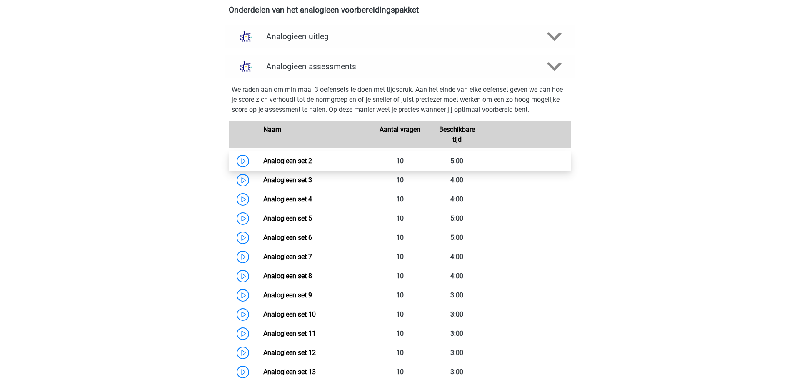
click at [308, 161] on link "Analogieen set 2" at bounding box center [287, 161] width 49 height 8
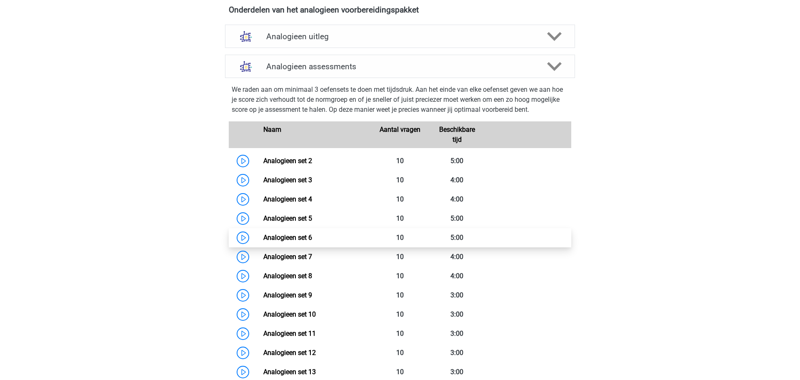
scroll to position [491, 0]
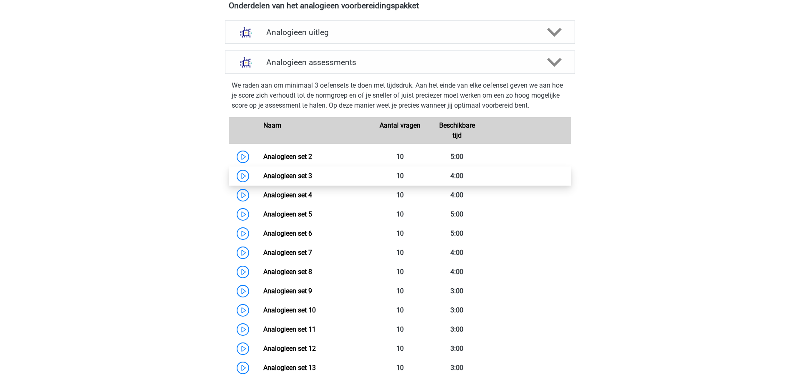
click at [301, 174] on link "Analogieen set 3" at bounding box center [287, 176] width 49 height 8
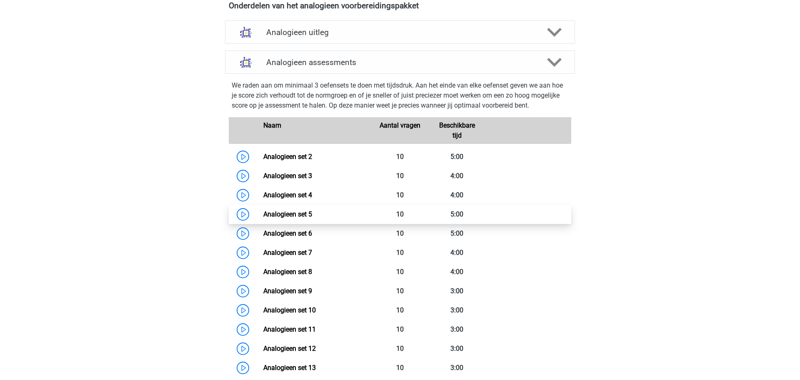
click at [307, 214] on link "Analogieen set 5" at bounding box center [287, 214] width 49 height 8
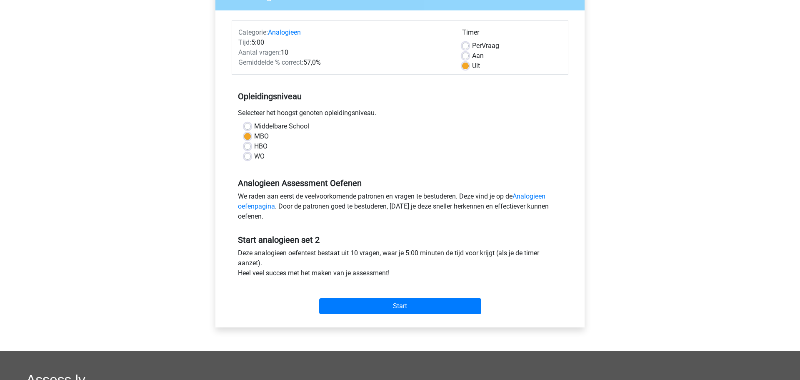
scroll to position [120, 0]
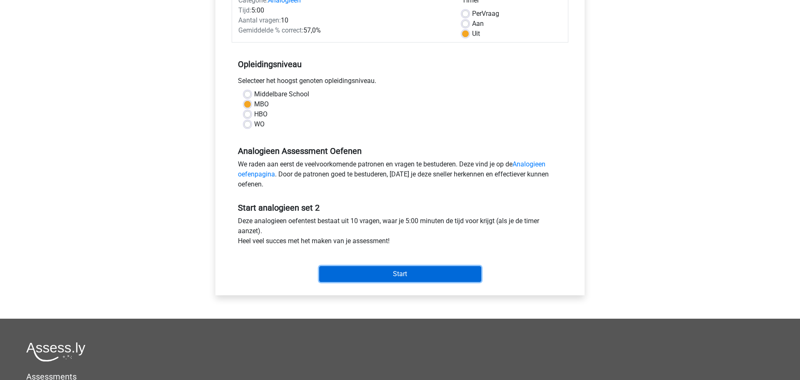
click at [409, 275] on input "Start" at bounding box center [400, 274] width 162 height 16
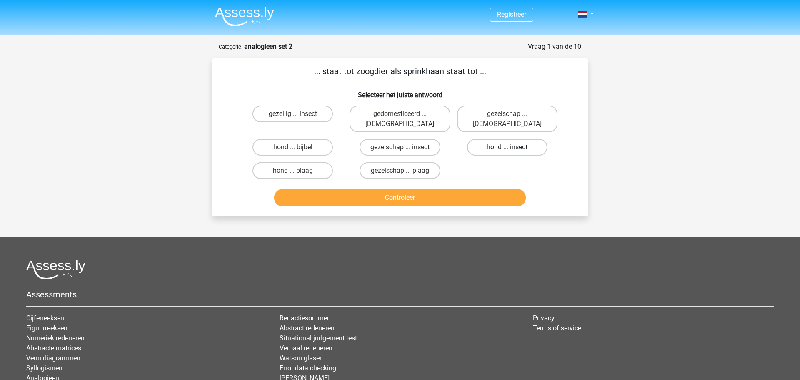
click at [502, 139] on label "hond ... insect" at bounding box center [507, 147] width 80 height 17
click at [507, 147] on input "hond ... insect" at bounding box center [509, 149] width 5 height 5
radio input "true"
click at [399, 189] on button "Controleer" at bounding box center [400, 198] width 252 height 18
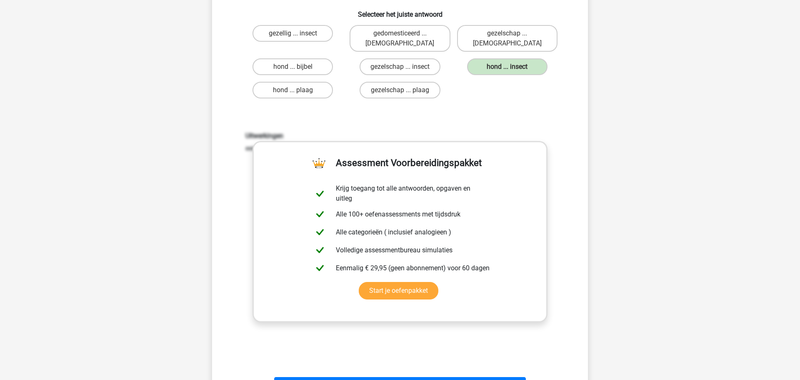
scroll to position [100, 0]
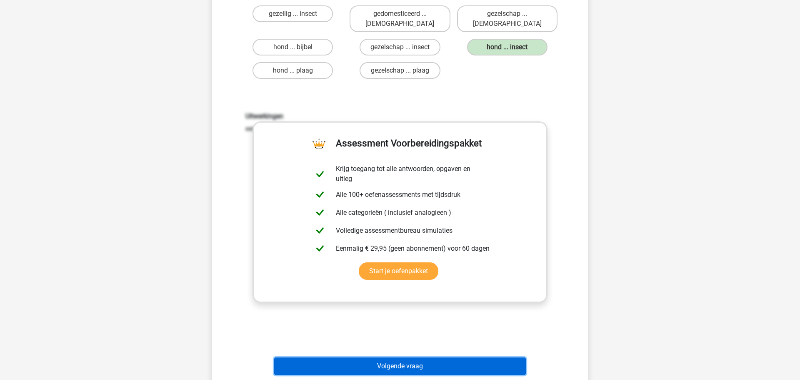
click at [406, 357] on button "Volgende vraag" at bounding box center [400, 366] width 252 height 18
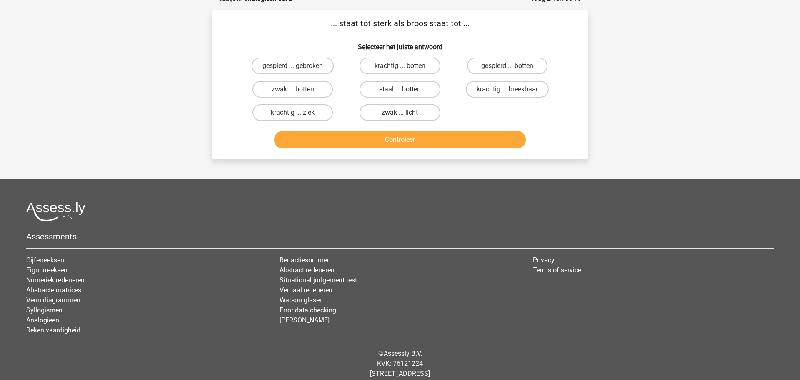
scroll to position [42, 0]
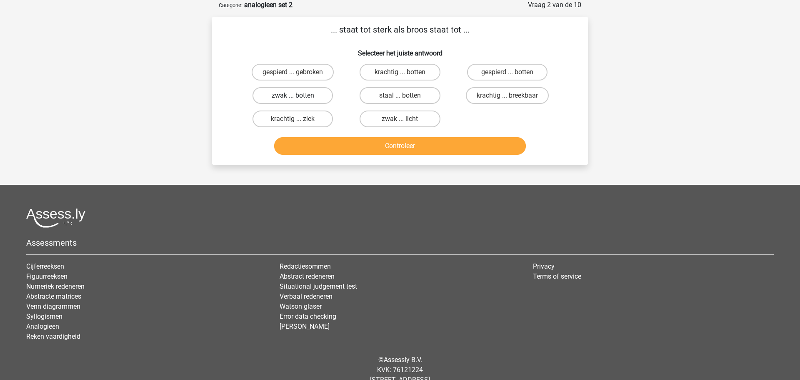
click at [312, 95] on label "zwak ... botten" at bounding box center [293, 95] width 80 height 17
click at [298, 95] on input "zwak ... botten" at bounding box center [295, 97] width 5 height 5
radio input "true"
click at [404, 144] on button "Controleer" at bounding box center [400, 146] width 252 height 18
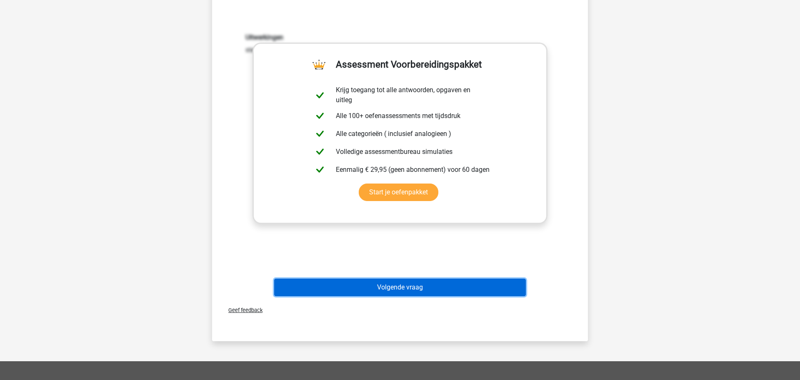
click at [396, 288] on button "Volgende vraag" at bounding box center [400, 287] width 252 height 18
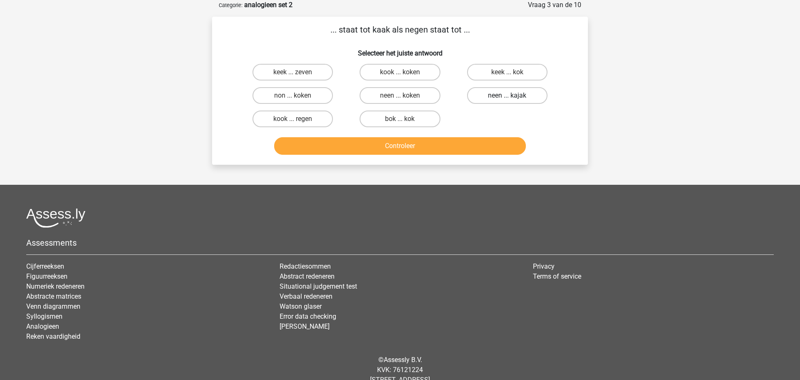
click at [517, 97] on label "neen ... kajak" at bounding box center [507, 95] width 80 height 17
click at [513, 97] on input "neen ... kajak" at bounding box center [509, 97] width 5 height 5
radio input "true"
click at [412, 148] on button "Controleer" at bounding box center [400, 146] width 252 height 18
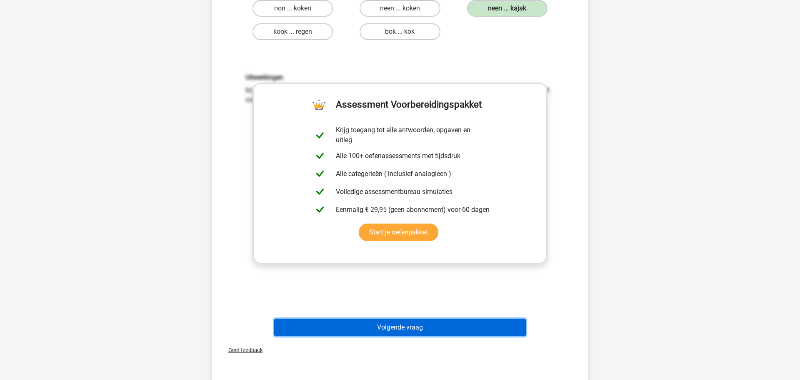
click at [399, 330] on button "Volgende vraag" at bounding box center [400, 328] width 252 height 18
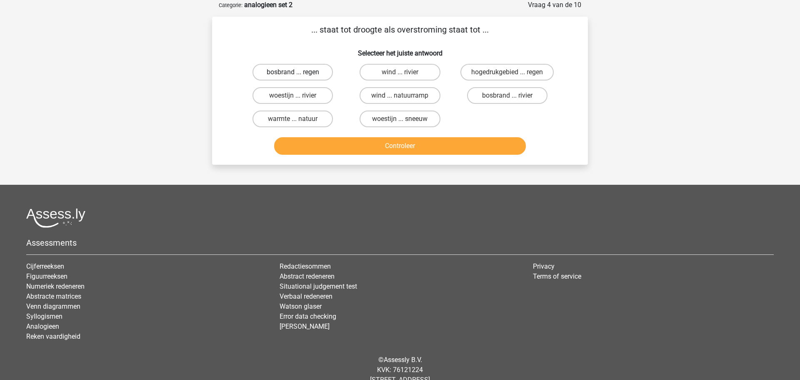
click at [298, 71] on label "bosbrand ... regen" at bounding box center [293, 72] width 80 height 17
click at [298, 72] on input "bosbrand ... regen" at bounding box center [295, 74] width 5 height 5
radio input "true"
click at [416, 145] on button "Controleer" at bounding box center [400, 146] width 252 height 18
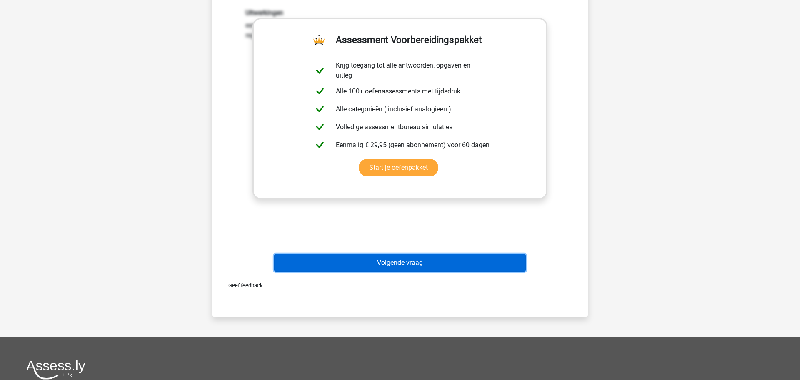
click at [406, 261] on button "Volgende vraag" at bounding box center [400, 263] width 252 height 18
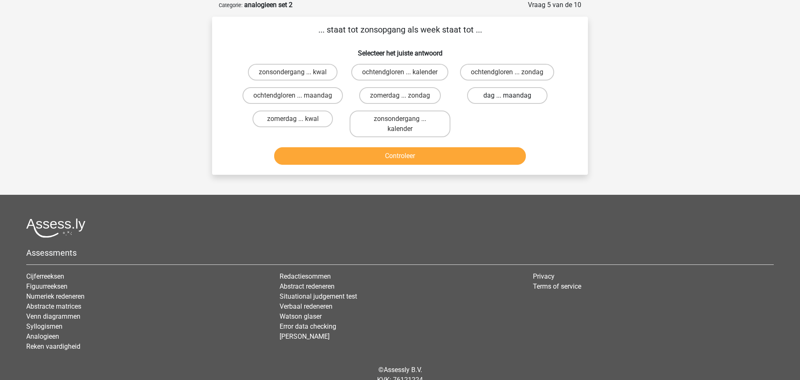
click at [504, 93] on label "dag ... maandag" at bounding box center [507, 95] width 80 height 17
click at [507, 95] on input "dag ... maandag" at bounding box center [509, 97] width 5 height 5
radio input "true"
click at [400, 165] on button "Controleer" at bounding box center [400, 156] width 252 height 18
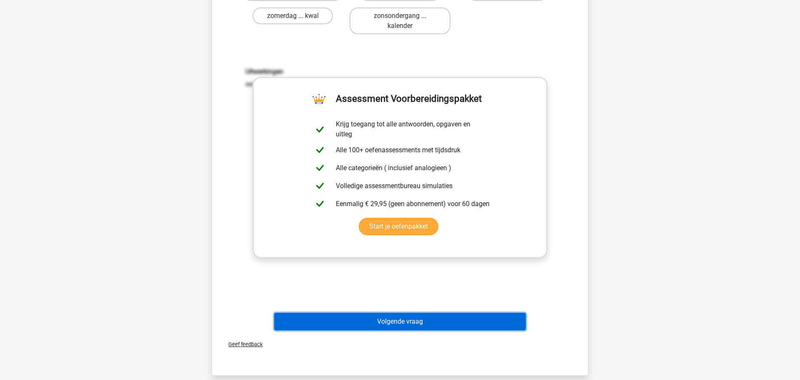
click at [405, 330] on button "Volgende vraag" at bounding box center [400, 322] width 252 height 18
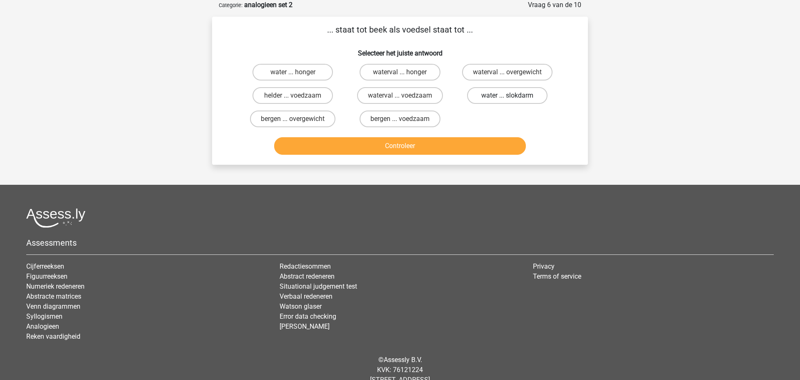
click at [505, 95] on label "water ... slokdarm" at bounding box center [507, 95] width 80 height 17
click at [507, 95] on input "water ... slokdarm" at bounding box center [509, 97] width 5 height 5
radio input "true"
click at [398, 145] on button "Controleer" at bounding box center [400, 146] width 252 height 18
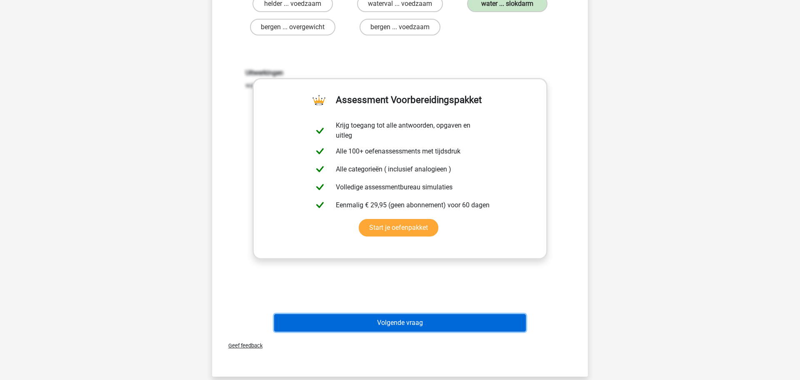
click at [403, 326] on button "Volgende vraag" at bounding box center [400, 323] width 252 height 18
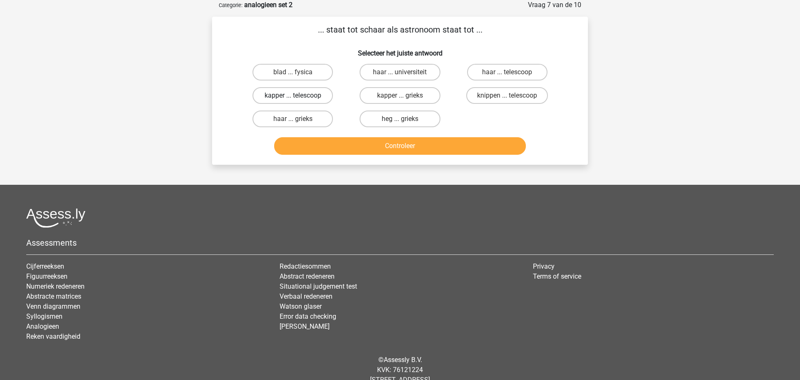
click at [300, 93] on label "kapper ... telescoop" at bounding box center [293, 95] width 80 height 17
click at [298, 95] on input "kapper ... telescoop" at bounding box center [295, 97] width 5 height 5
radio input "true"
click at [406, 145] on button "Controleer" at bounding box center [400, 146] width 252 height 18
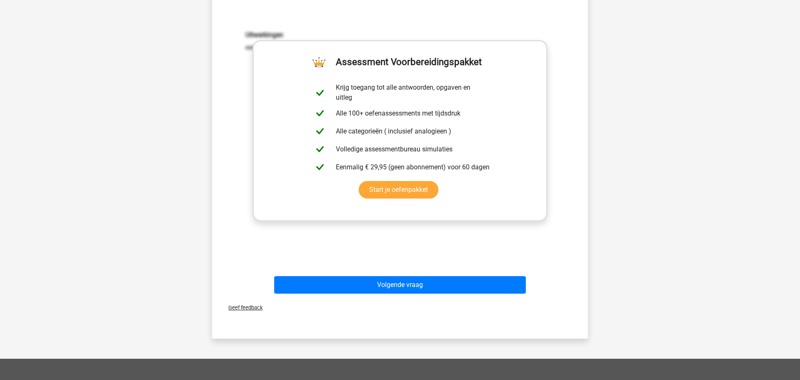
scroll to position [173, 0]
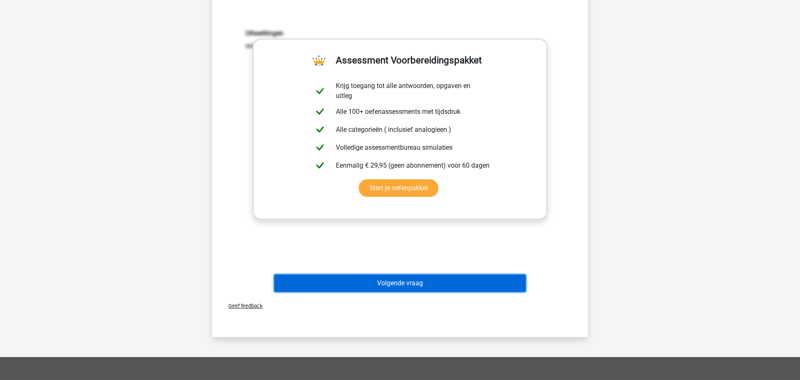
click at [392, 284] on button "Volgende vraag" at bounding box center [400, 283] width 252 height 18
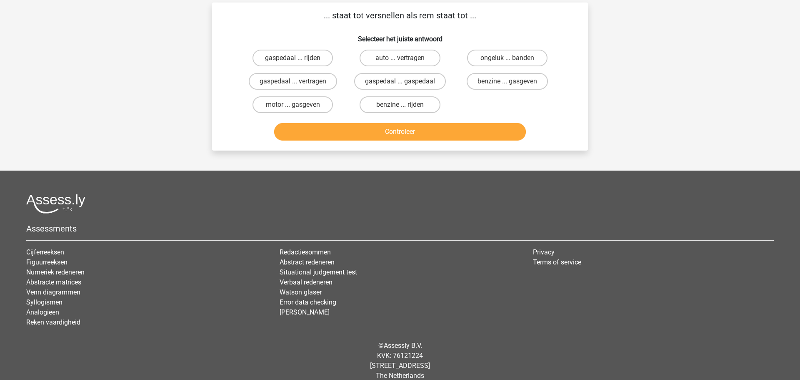
scroll to position [42, 0]
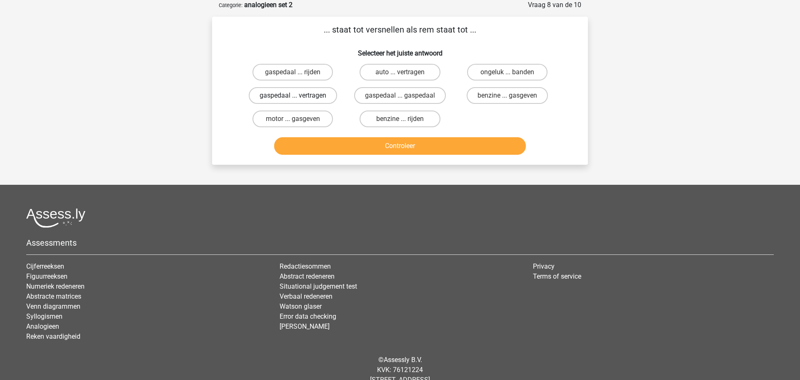
click at [314, 96] on label "gaspedaal ... vertragen" at bounding box center [293, 95] width 88 height 17
click at [298, 96] on input "gaspedaal ... vertragen" at bounding box center [295, 97] width 5 height 5
radio input "true"
click at [401, 146] on button "Controleer" at bounding box center [400, 146] width 252 height 18
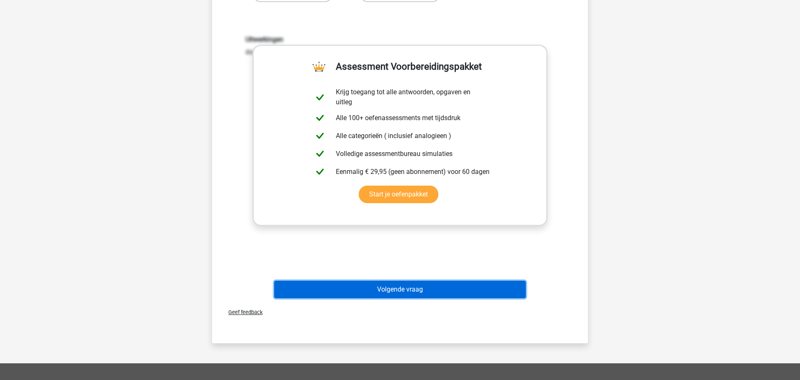
click at [401, 289] on button "Volgende vraag" at bounding box center [400, 290] width 252 height 18
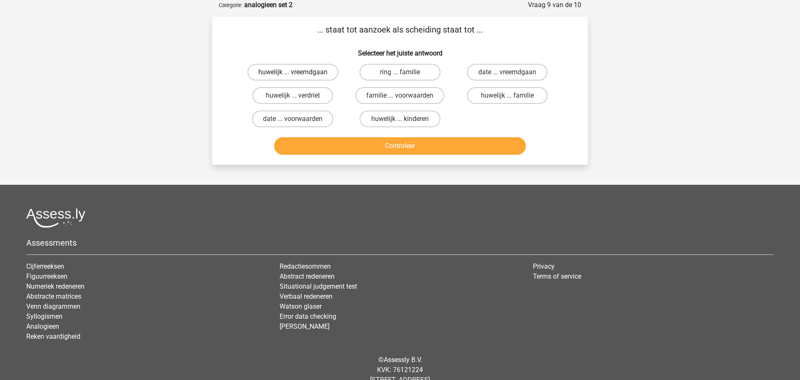
click at [289, 72] on label "huwelijk ... vreemdgaan" at bounding box center [293, 72] width 91 height 17
click at [293, 72] on input "huwelijk ... vreemdgaan" at bounding box center [295, 74] width 5 height 5
radio input "true"
click at [398, 143] on button "Controleer" at bounding box center [400, 146] width 252 height 18
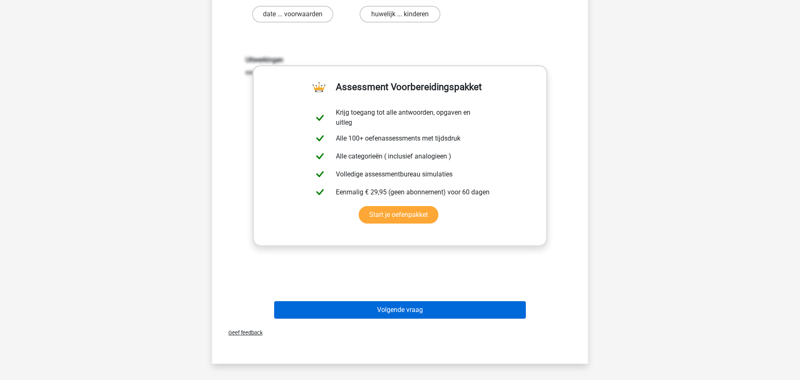
scroll to position [147, 0]
click at [412, 308] on button "Volgende vraag" at bounding box center [400, 310] width 252 height 18
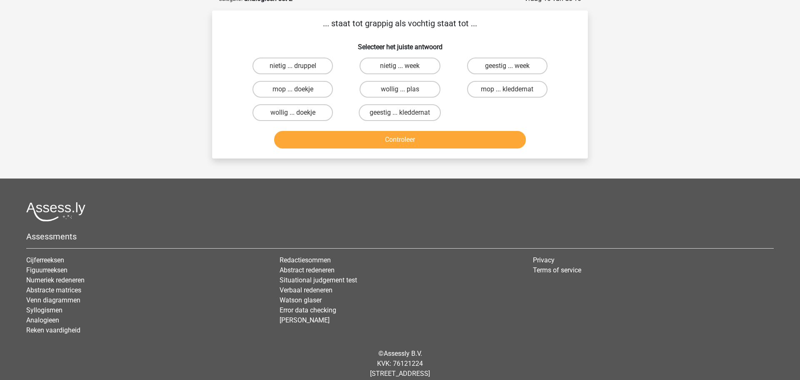
scroll to position [42, 0]
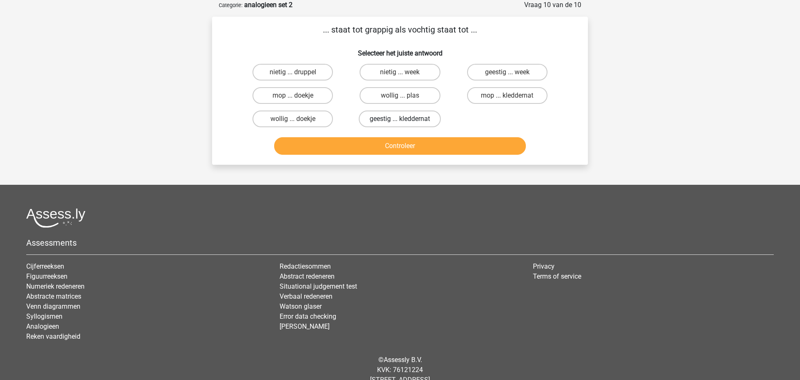
click at [387, 116] on label "geestig ... kleddernat" at bounding box center [400, 118] width 82 height 17
click at [400, 119] on input "geestig ... kleddernat" at bounding box center [402, 121] width 5 height 5
radio input "true"
click at [395, 147] on button "Controleer" at bounding box center [400, 146] width 252 height 18
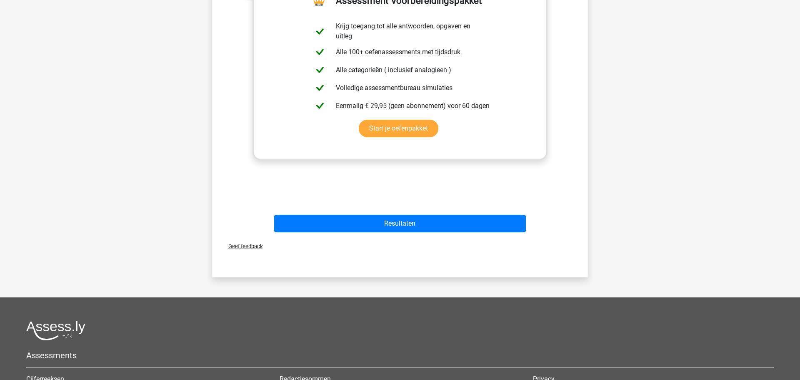
scroll to position [283, 0]
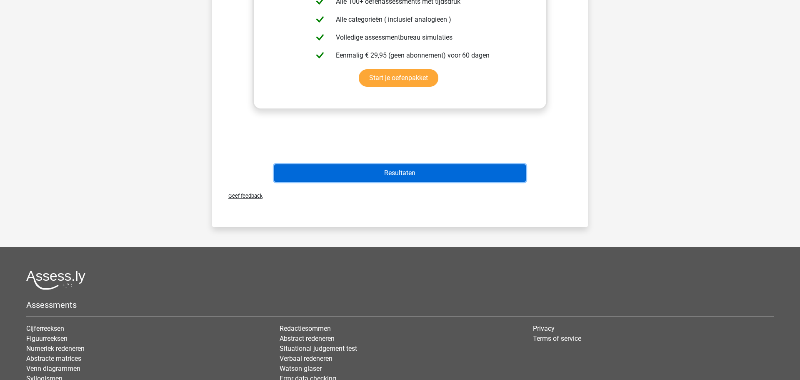
drag, startPoint x: 401, startPoint y: 174, endPoint x: 403, endPoint y: 196, distance: 22.2
click at [402, 175] on button "Resultaten" at bounding box center [400, 173] width 252 height 18
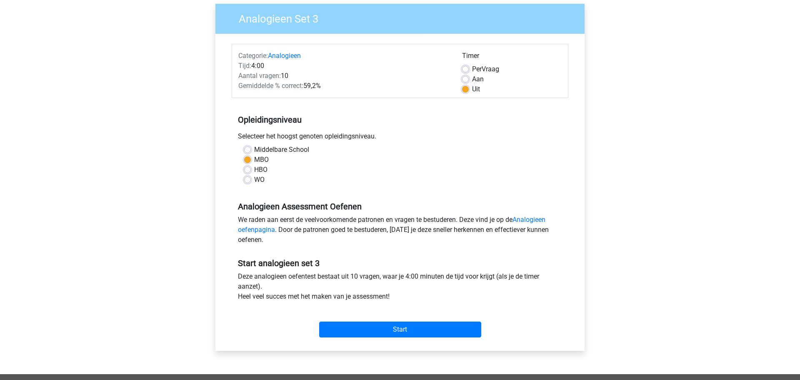
scroll to position [89, 0]
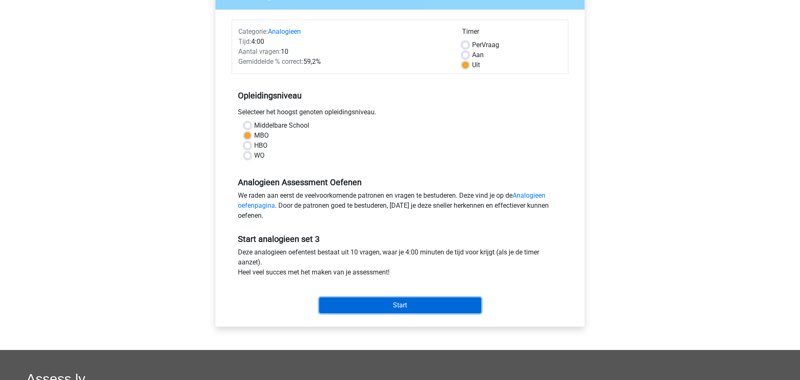
click at [407, 307] on input "Start" at bounding box center [400, 305] width 162 height 16
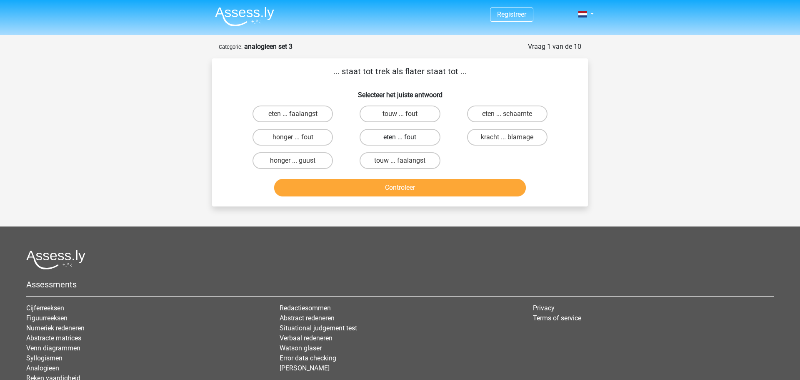
click at [412, 137] on label "eten ... fout" at bounding box center [400, 137] width 80 height 17
click at [406, 137] on input "eten ... fout" at bounding box center [402, 139] width 5 height 5
radio input "true"
click at [400, 186] on button "Controleer" at bounding box center [400, 188] width 252 height 18
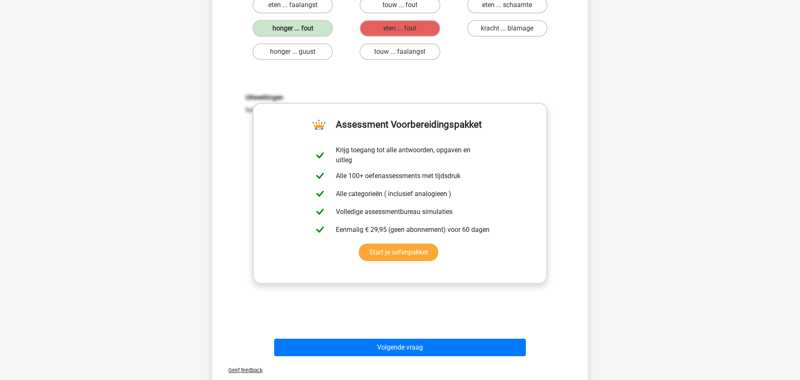
scroll to position [119, 0]
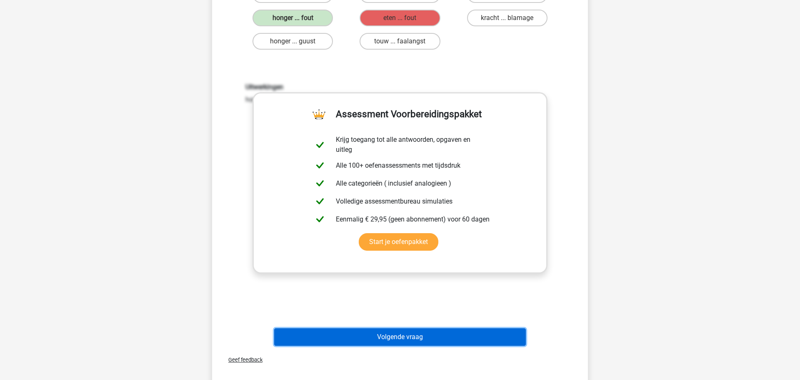
click at [409, 339] on button "Volgende vraag" at bounding box center [400, 337] width 252 height 18
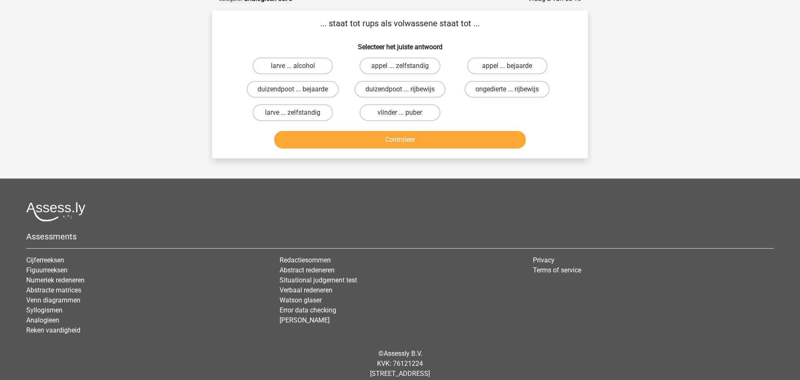
scroll to position [42, 0]
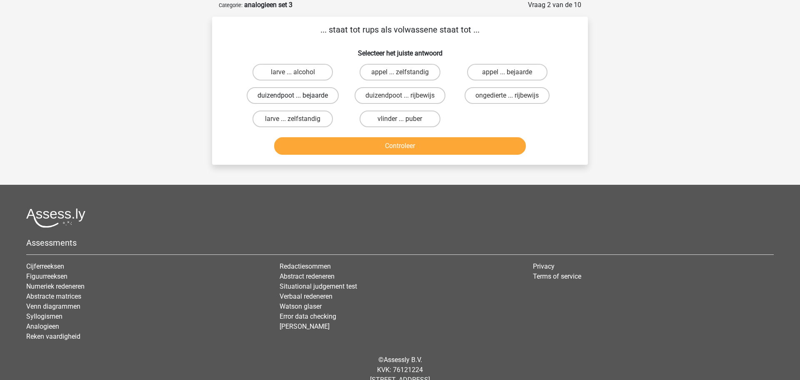
click at [299, 99] on label "duizendpoot ... bejaarde" at bounding box center [293, 95] width 92 height 17
click at [298, 99] on input "duizendpoot ... bejaarde" at bounding box center [295, 97] width 5 height 5
radio input "true"
click at [406, 144] on button "Controleer" at bounding box center [400, 146] width 252 height 18
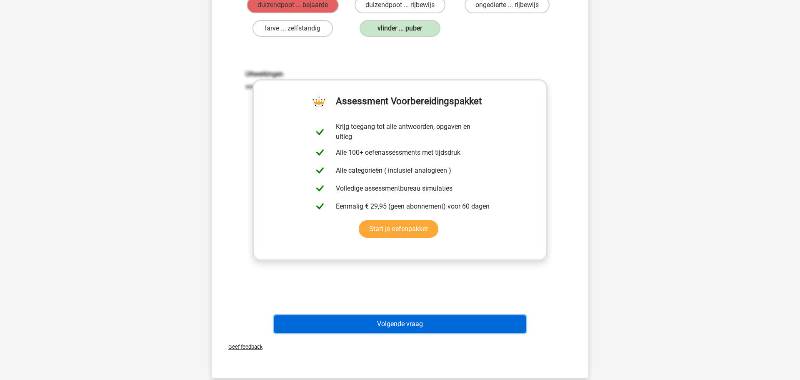
click at [405, 326] on button "Volgende vraag" at bounding box center [400, 324] width 252 height 18
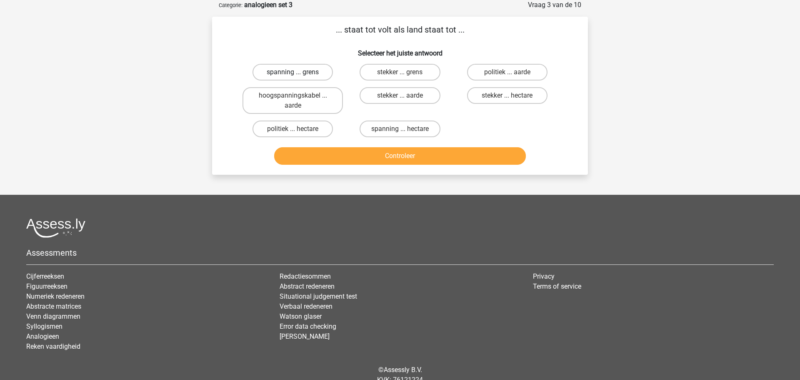
click at [311, 72] on label "spanning ... grens" at bounding box center [293, 72] width 80 height 17
click at [298, 72] on input "spanning ... grens" at bounding box center [295, 74] width 5 height 5
radio input "true"
click at [406, 156] on button "Controleer" at bounding box center [400, 156] width 252 height 18
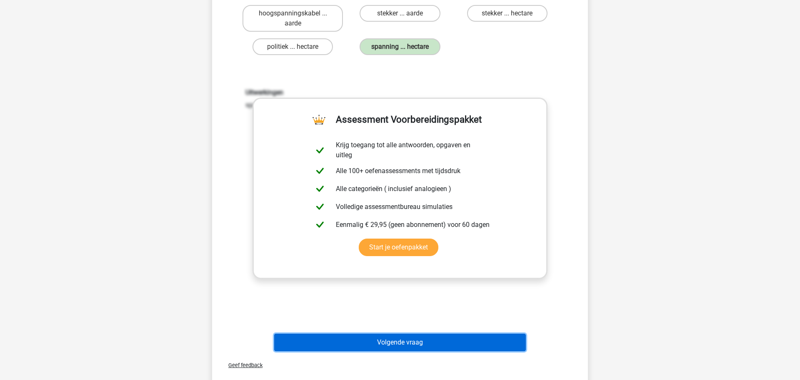
click at [416, 341] on button "Volgende vraag" at bounding box center [400, 343] width 252 height 18
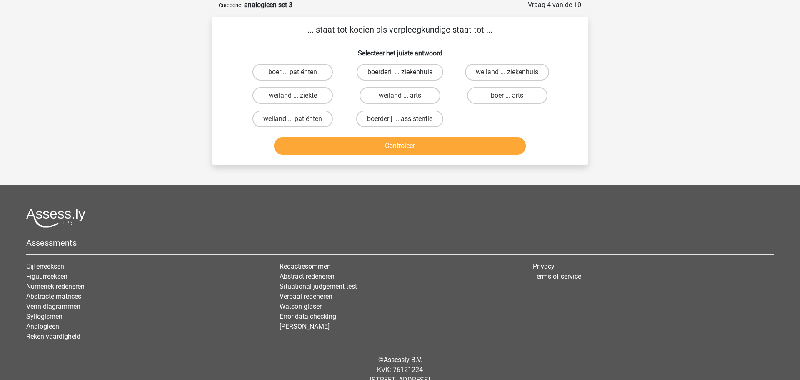
click at [420, 69] on label "boerderij ... ziekenhuis" at bounding box center [400, 72] width 87 height 17
click at [406, 72] on input "boerderij ... ziekenhuis" at bounding box center [402, 74] width 5 height 5
radio input "true"
click at [395, 145] on button "Controleer" at bounding box center [400, 146] width 252 height 18
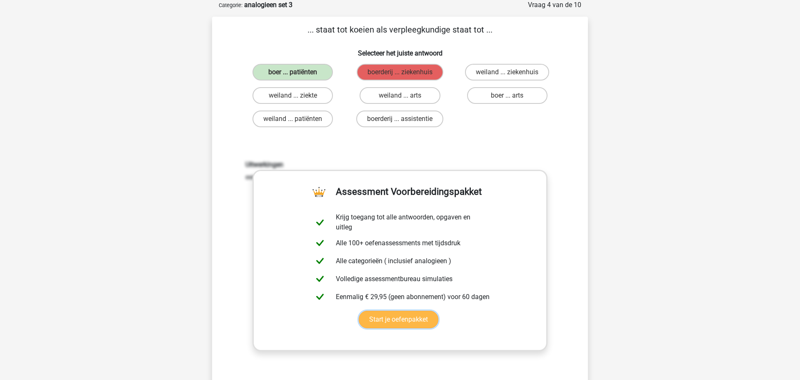
click at [415, 317] on link "Start je oefenpakket" at bounding box center [399, 320] width 80 height 18
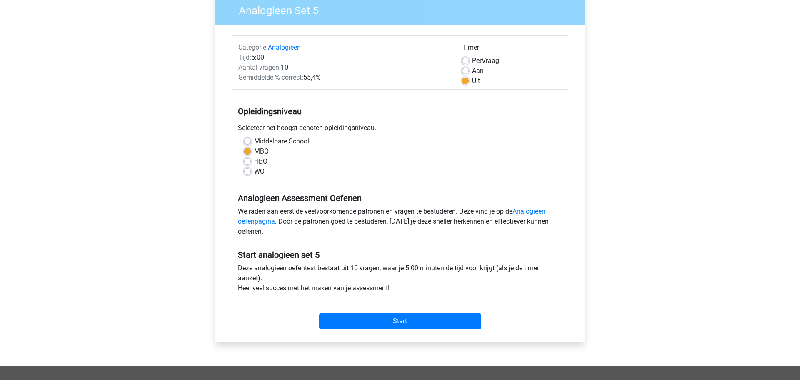
scroll to position [78, 0]
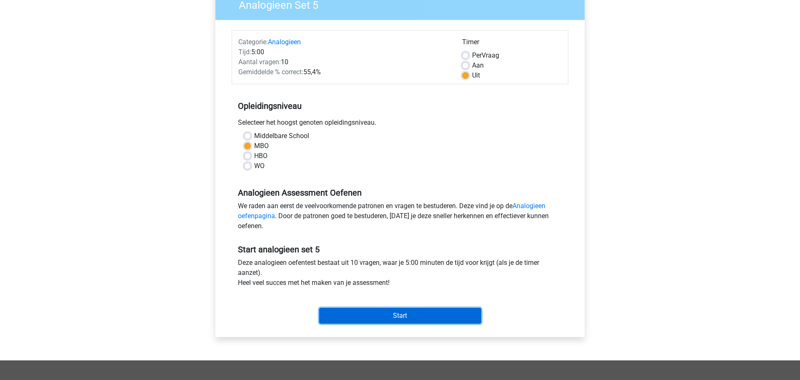
click at [414, 317] on input "Start" at bounding box center [400, 316] width 162 height 16
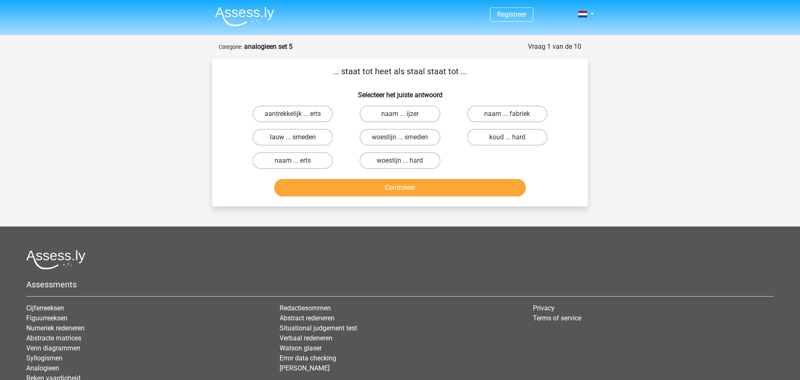
click at [310, 140] on label "lauw ... smeden" at bounding box center [293, 137] width 80 height 17
click at [298, 140] on input "lauw ... smeden" at bounding box center [295, 139] width 5 height 5
radio input "true"
click at [406, 186] on button "Controleer" at bounding box center [400, 188] width 252 height 18
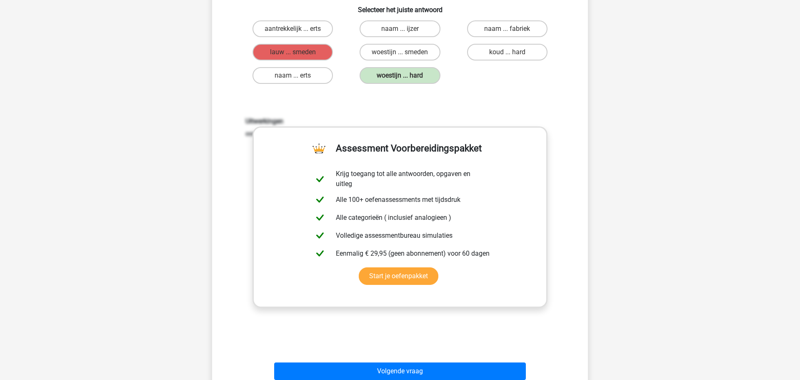
scroll to position [147, 0]
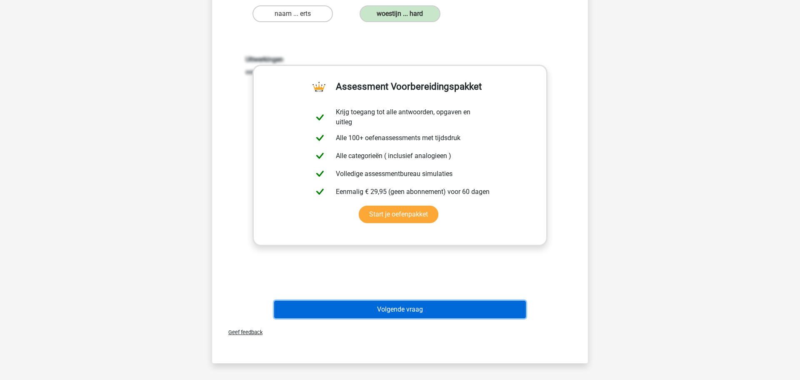
click at [408, 317] on button "Volgende vraag" at bounding box center [400, 310] width 252 height 18
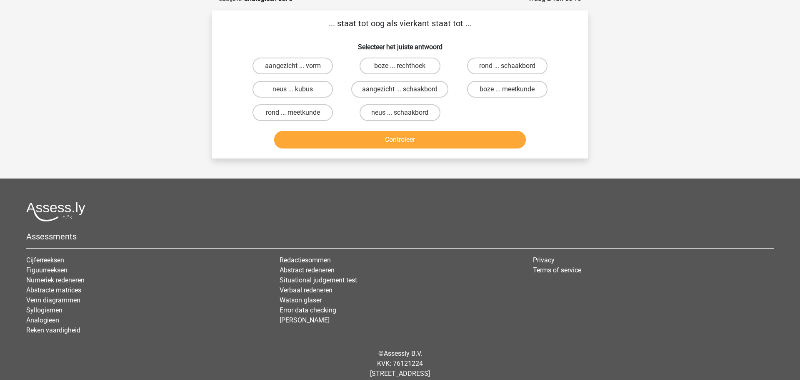
scroll to position [42, 0]
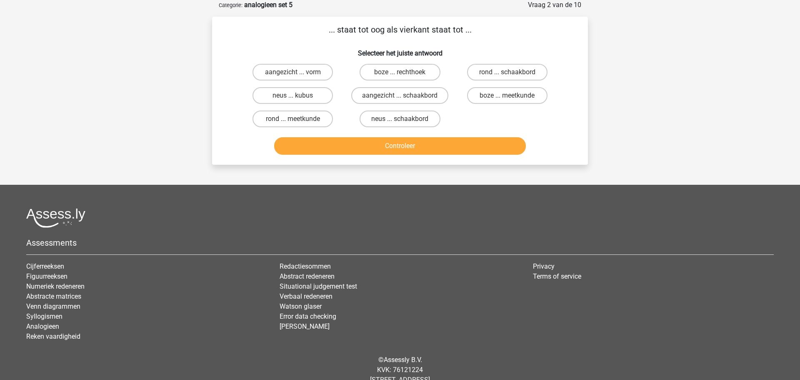
click at [296, 98] on input "neus ... kubus" at bounding box center [295, 97] width 5 height 5
radio input "true"
click at [394, 143] on button "Controleer" at bounding box center [400, 146] width 252 height 18
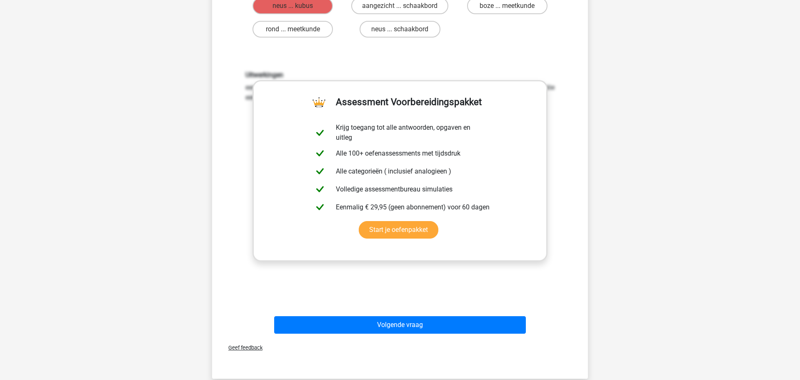
scroll to position [138, 0]
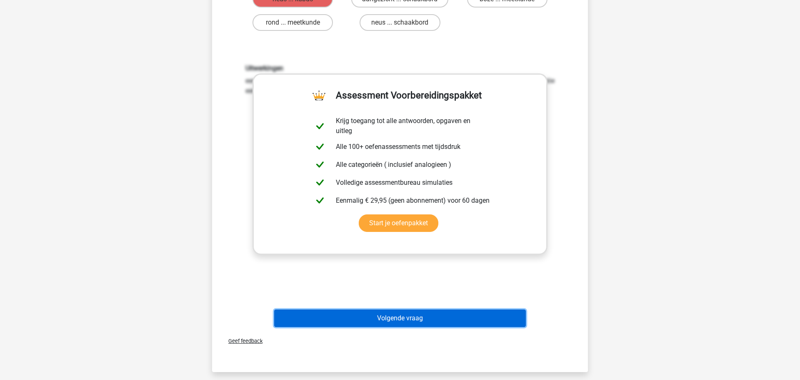
click at [404, 324] on button "Volgende vraag" at bounding box center [400, 318] width 252 height 18
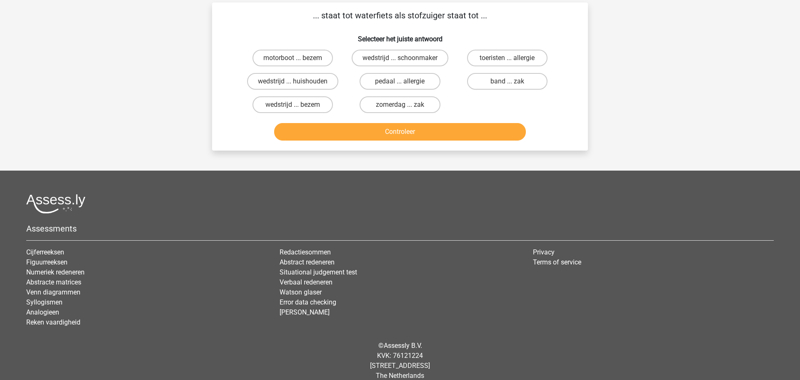
scroll to position [42, 0]
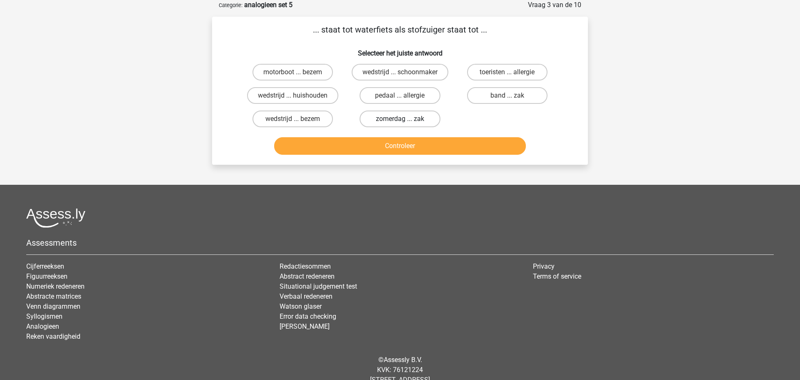
click at [395, 121] on label "zomerdag ... zak" at bounding box center [400, 118] width 80 height 17
click at [400, 121] on input "zomerdag ... zak" at bounding box center [402, 121] width 5 height 5
radio input "true"
click at [397, 141] on button "Controleer" at bounding box center [400, 146] width 252 height 18
